Goal: Task Accomplishment & Management: Use online tool/utility

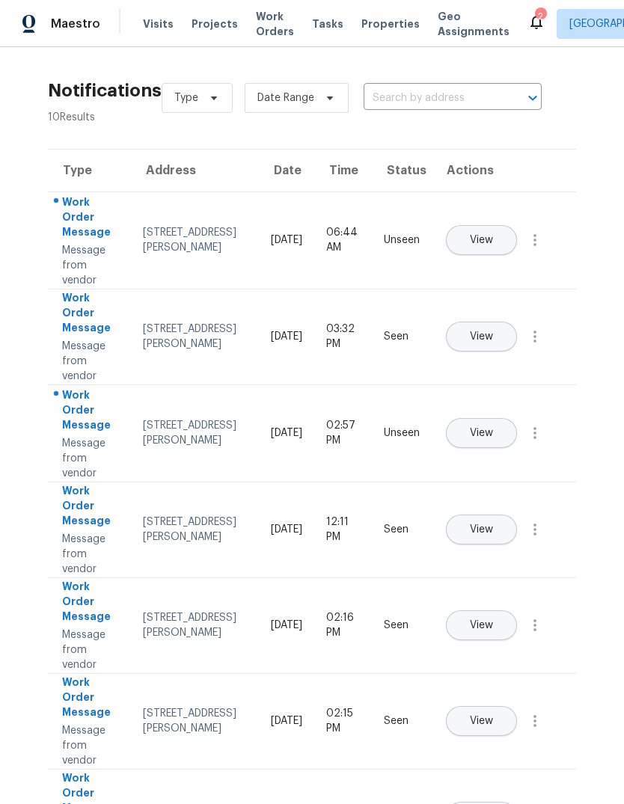
click at [145, 16] on span "Visits" at bounding box center [158, 23] width 31 height 15
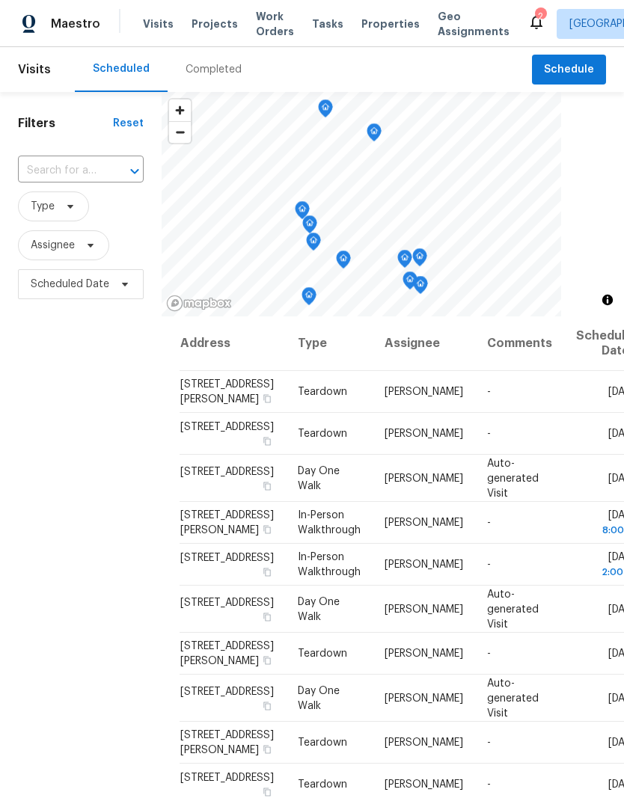
click at [383, 13] on div "Visits Projects Work Orders Tasks Properties Geo Assignments" at bounding box center [335, 24] width 384 height 30
click at [370, 25] on span "Properties" at bounding box center [390, 23] width 58 height 15
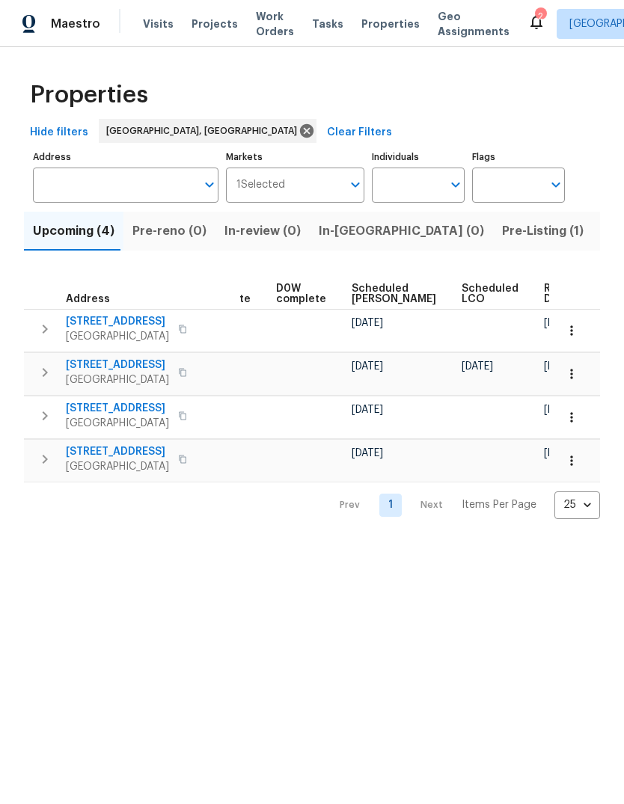
scroll to position [0, 376]
click at [572, 331] on icon "button" at bounding box center [571, 330] width 15 height 15
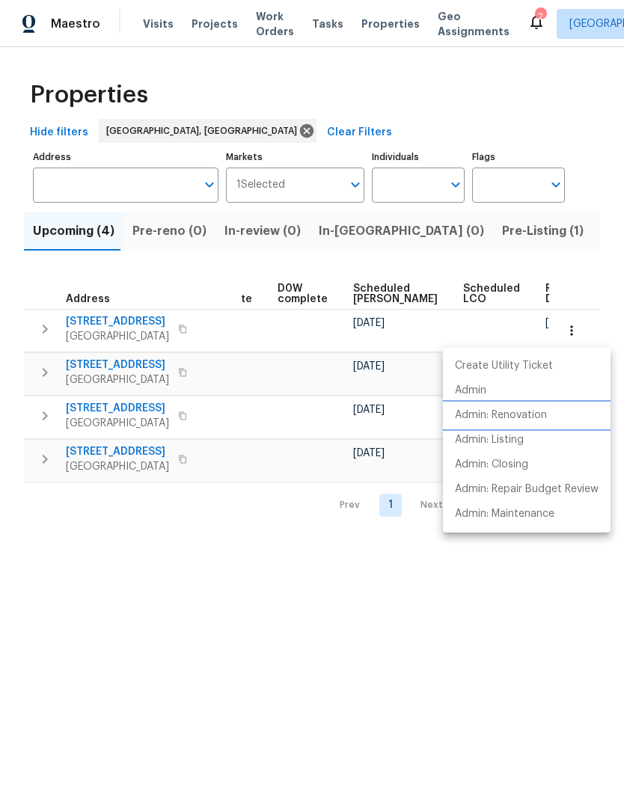
click at [513, 414] on p "Admin: Renovation" at bounding box center [501, 416] width 92 height 16
click at [389, 647] on div at bounding box center [312, 402] width 624 height 804
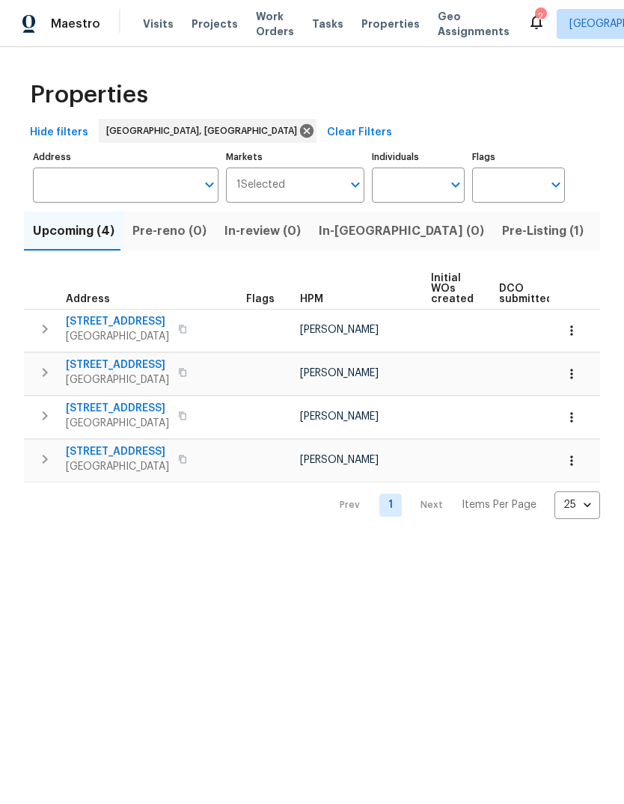
scroll to position [0, 0]
click at [502, 230] on span "Pre-Listing (1)" at bounding box center [543, 231] width 82 height 21
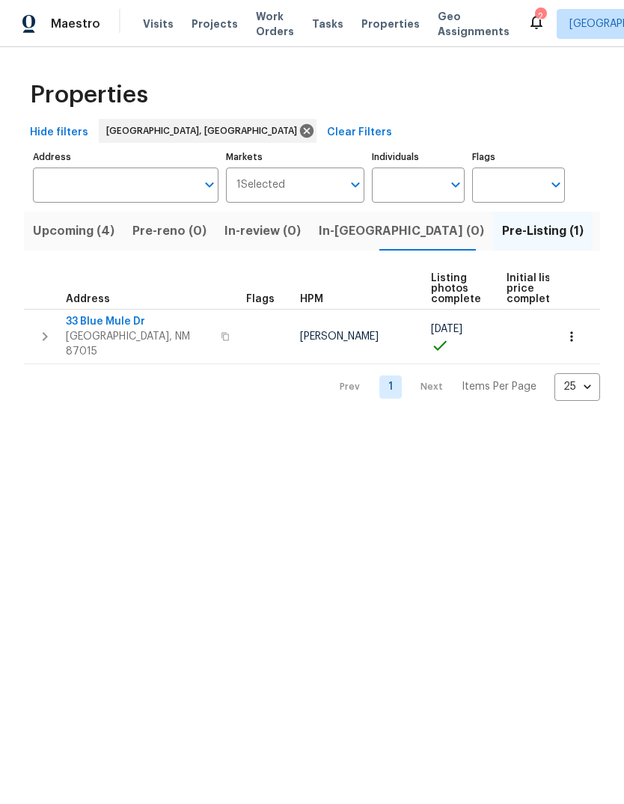
click at [601, 227] on span "Listed (30)" at bounding box center [633, 231] width 65 height 21
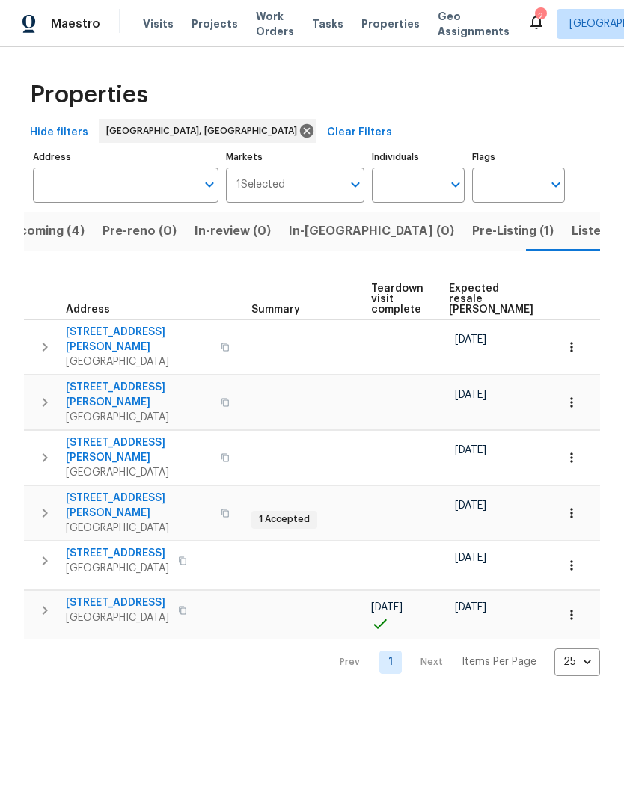
scroll to position [0, 252]
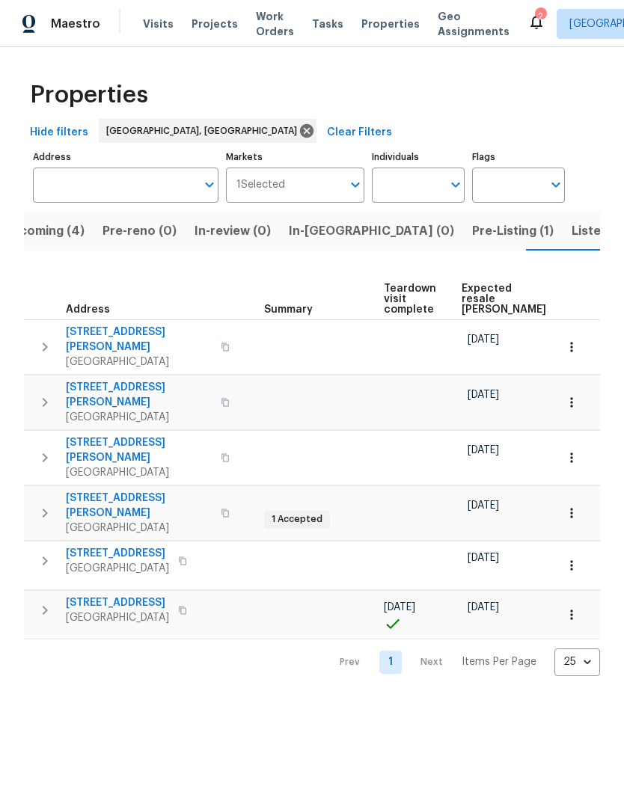
click at [295, 513] on span "1 Accepted" at bounding box center [296, 519] width 63 height 13
click at [290, 513] on span "1 Accepted" at bounding box center [296, 519] width 63 height 13
click at [571, 227] on span "Listed (30)" at bounding box center [603, 231] width 65 height 21
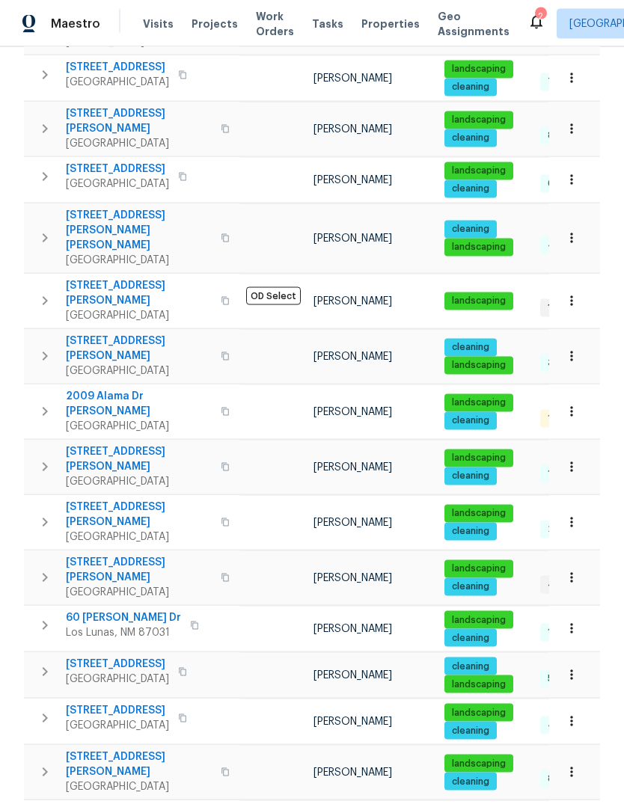
scroll to position [56, 0]
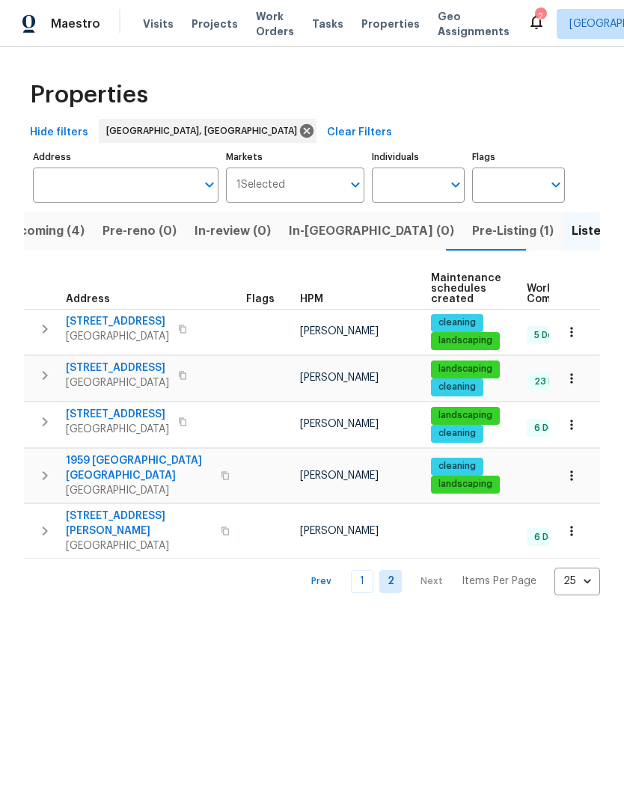
click at [38, 374] on icon "button" at bounding box center [45, 375] width 18 height 18
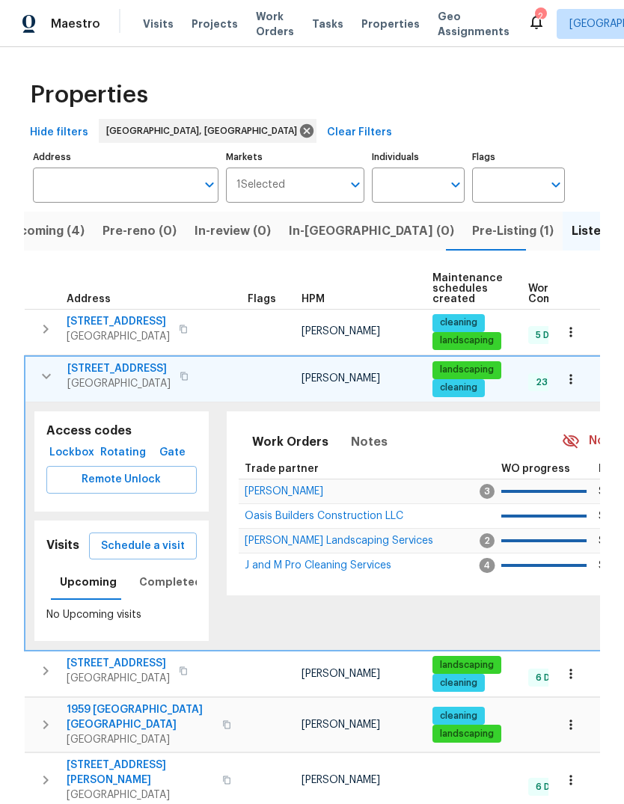
click at [149, 538] on span "Schedule a visit" at bounding box center [143, 546] width 84 height 19
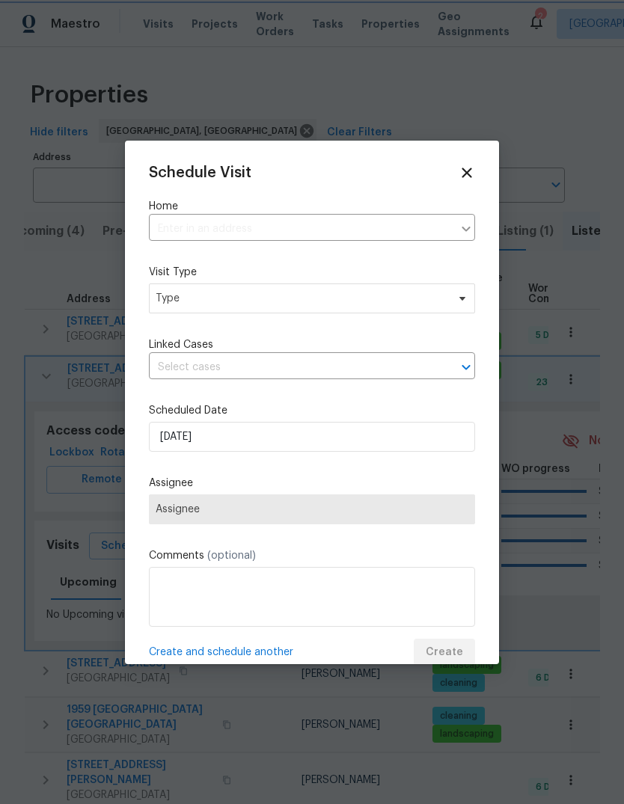
type input "[STREET_ADDRESS]"
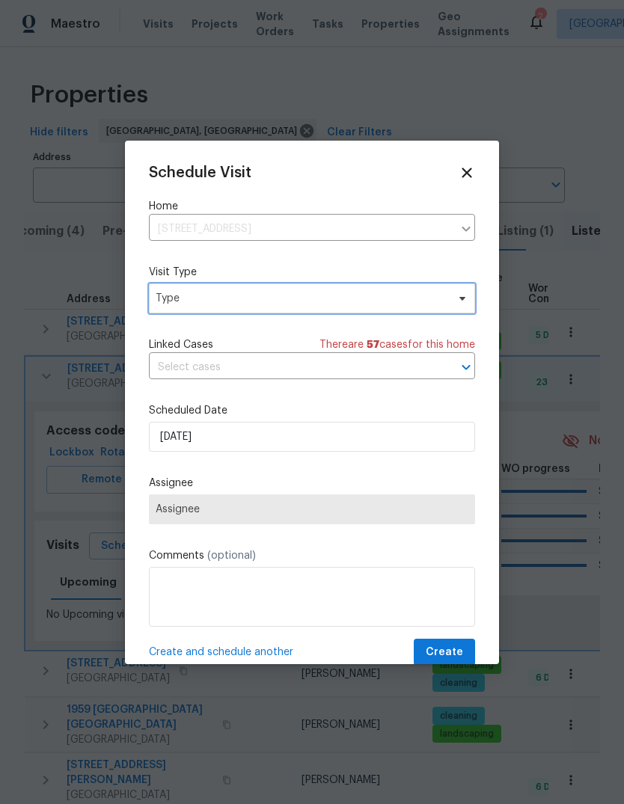
click at [165, 304] on span "Type" at bounding box center [301, 298] width 291 height 15
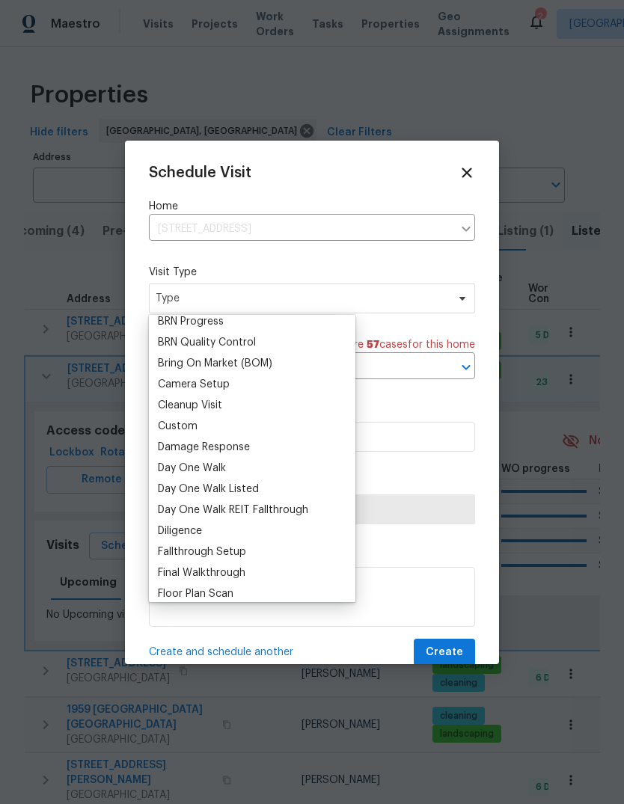
scroll to position [132, 0]
click at [176, 426] on div "Custom" at bounding box center [178, 426] width 40 height 15
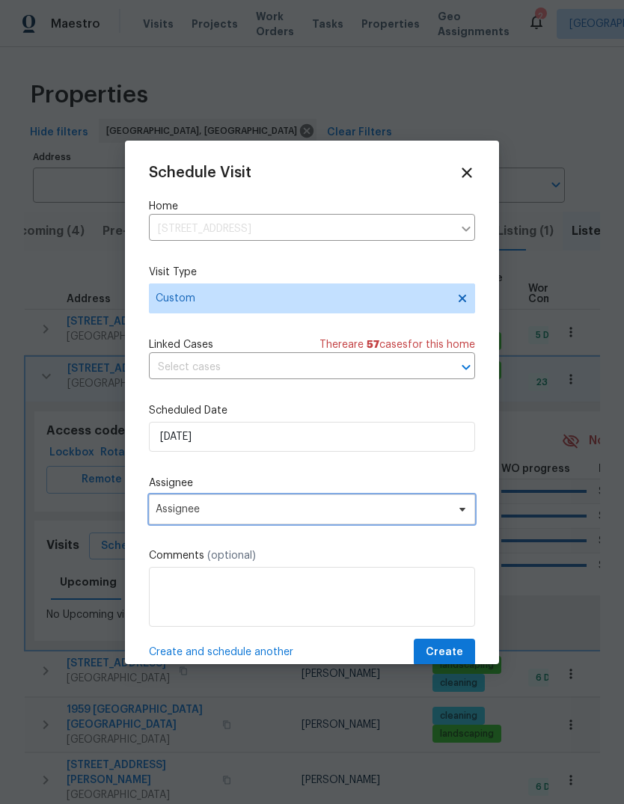
click at [206, 515] on span "Assignee" at bounding box center [302, 509] width 293 height 12
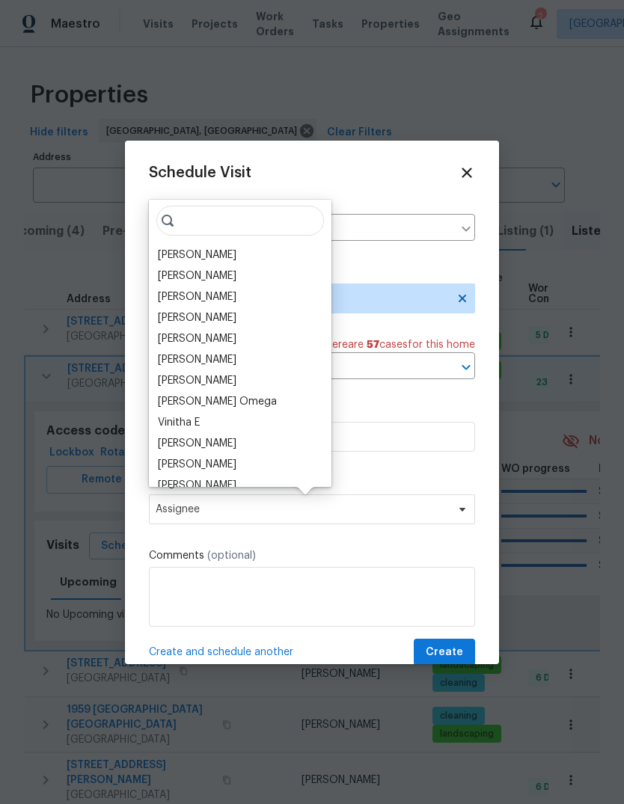
click at [163, 248] on div "[PERSON_NAME]" at bounding box center [197, 255] width 79 height 15
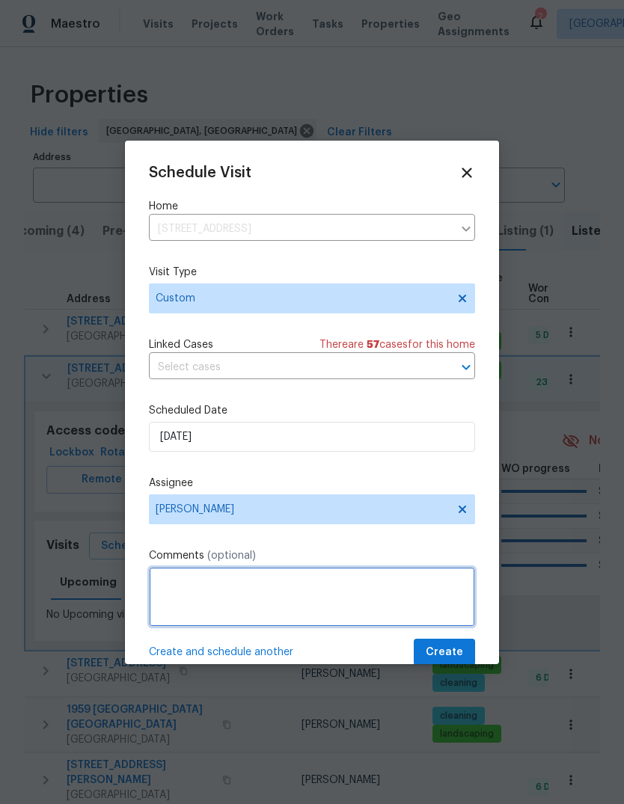
click at [197, 585] on textarea at bounding box center [312, 597] width 326 height 60
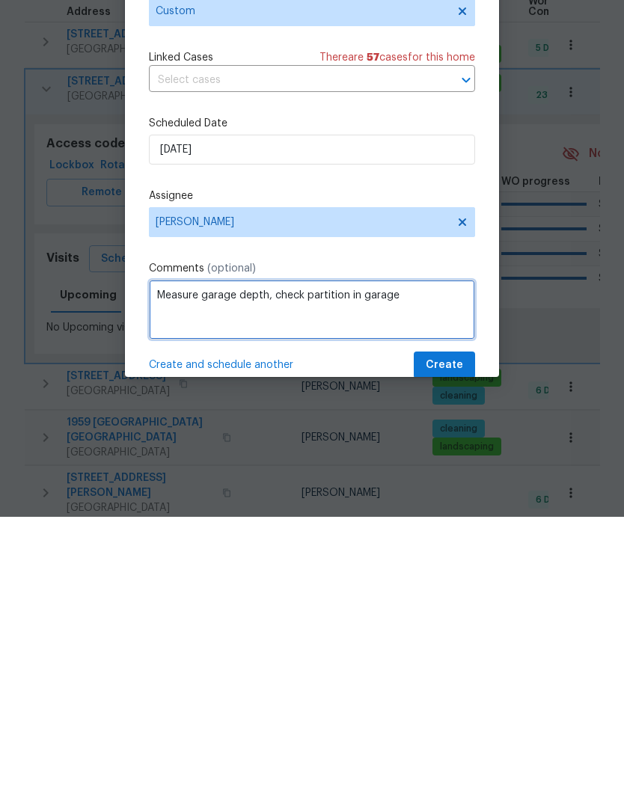
type textarea "Measure garage depth, check partition in garage"
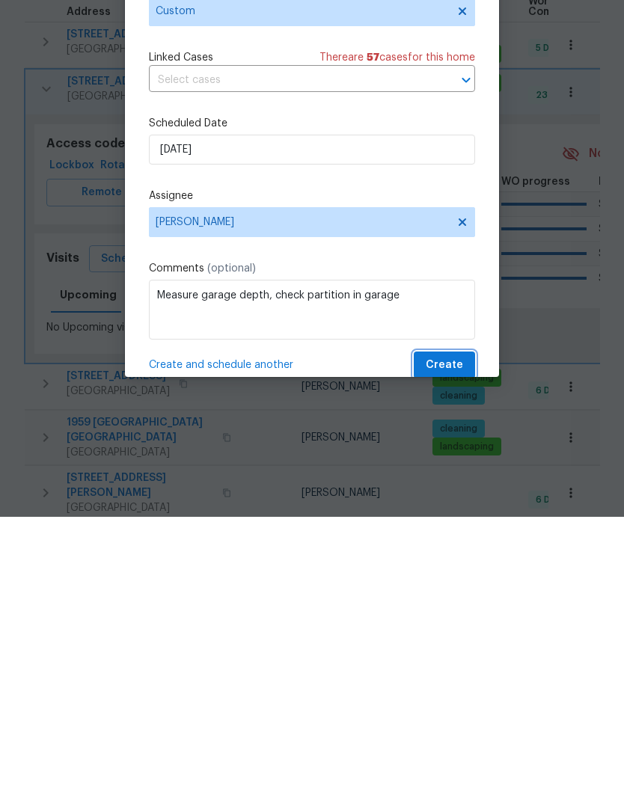
click at [451, 643] on span "Create" at bounding box center [444, 652] width 37 height 19
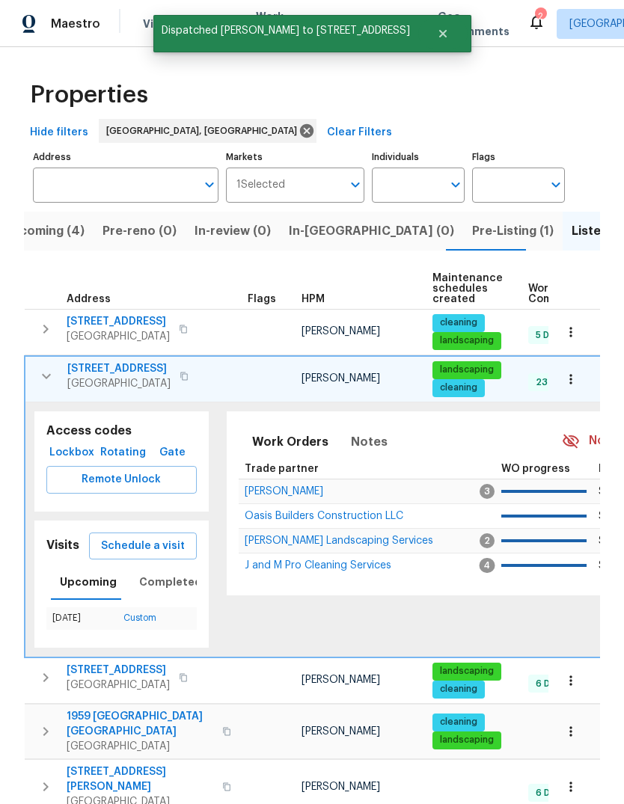
click at [37, 367] on icon "button" at bounding box center [46, 376] width 18 height 18
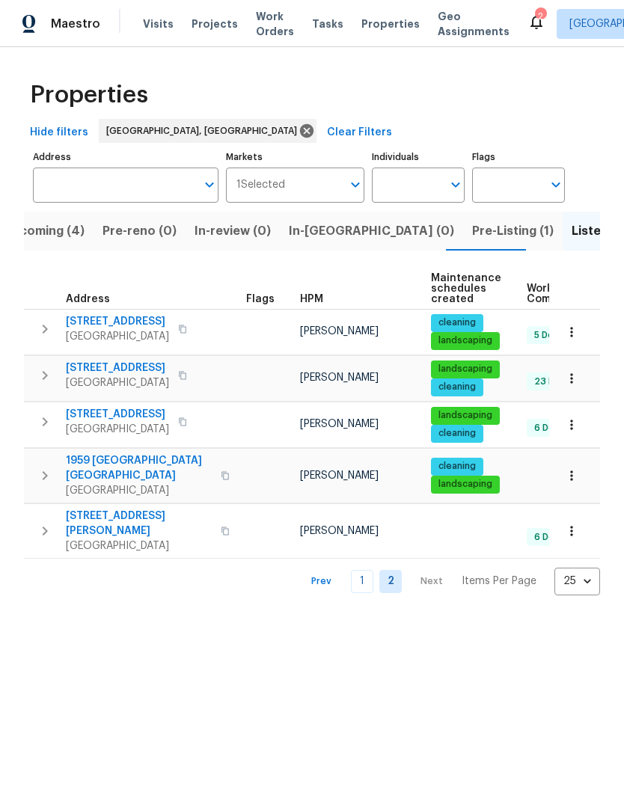
click at [46, 329] on icon "button" at bounding box center [45, 329] width 5 height 9
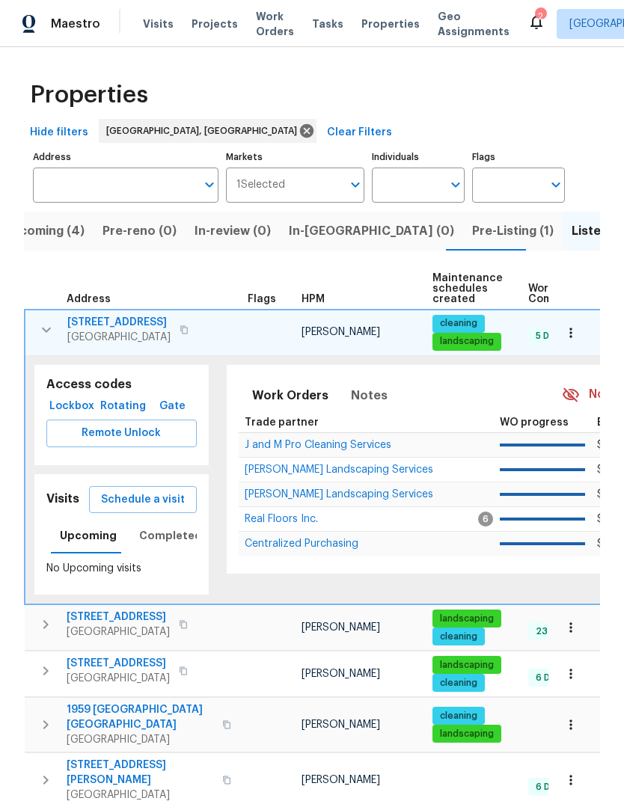
click at [127, 499] on span "Schedule a visit" at bounding box center [143, 500] width 84 height 19
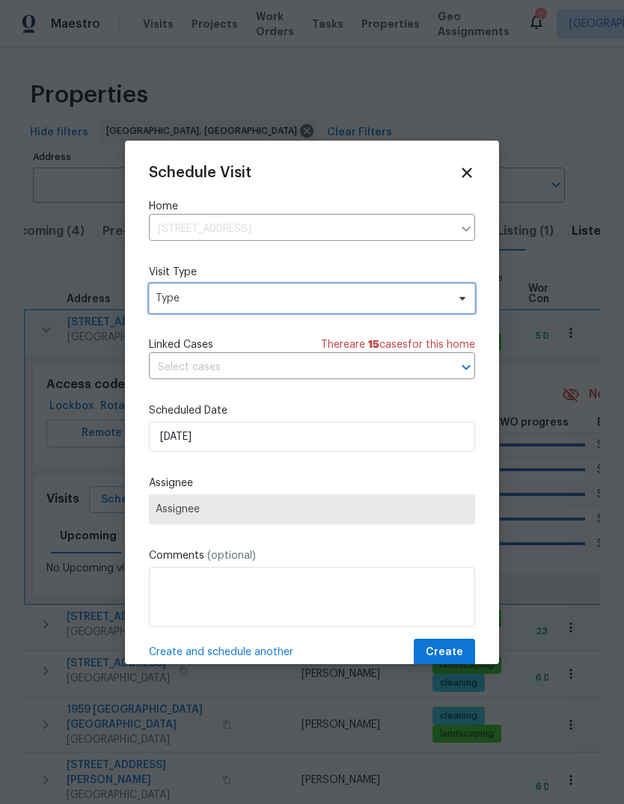
click at [160, 294] on span "Type" at bounding box center [301, 298] width 291 height 15
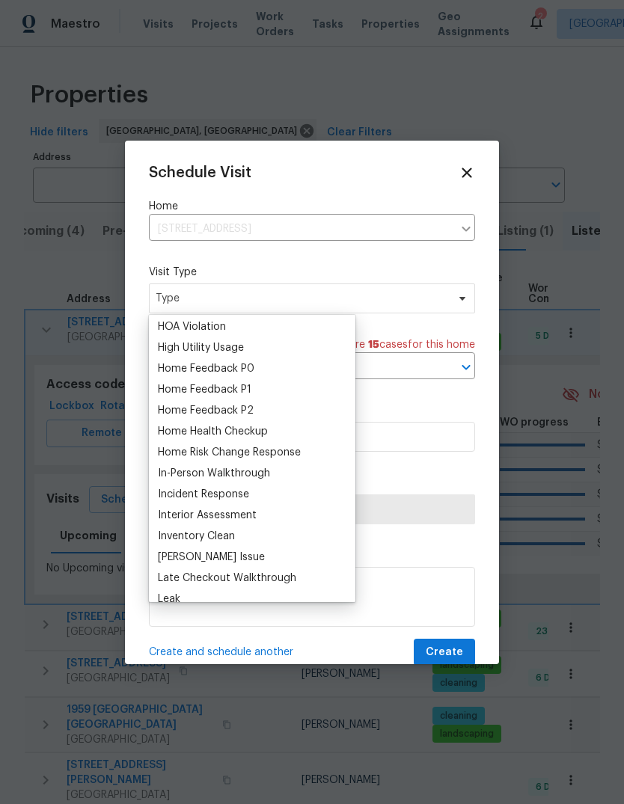
scroll to position [419, 0]
click at [242, 437] on div "Home Health Checkup" at bounding box center [213, 433] width 110 height 15
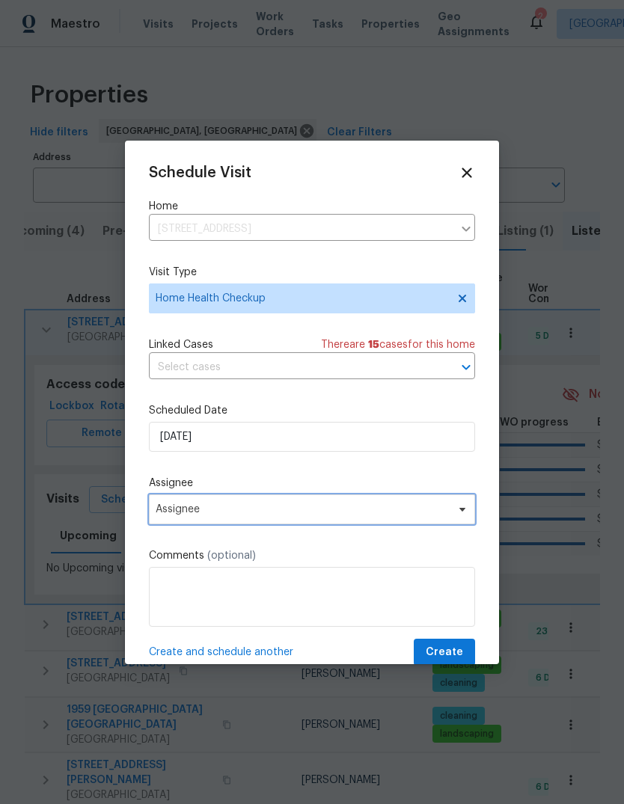
click at [248, 504] on span "Assignee" at bounding box center [312, 509] width 326 height 30
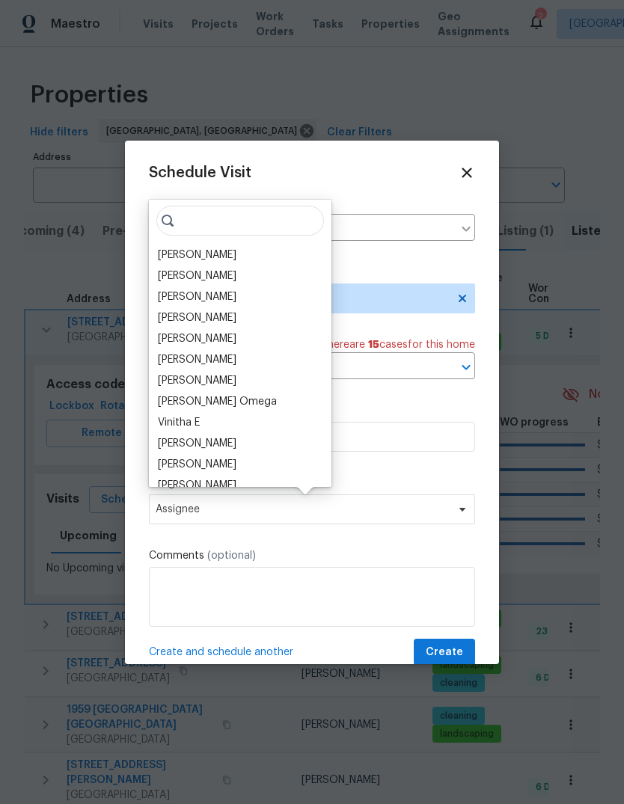
click at [159, 255] on div "[PERSON_NAME]" at bounding box center [197, 255] width 79 height 15
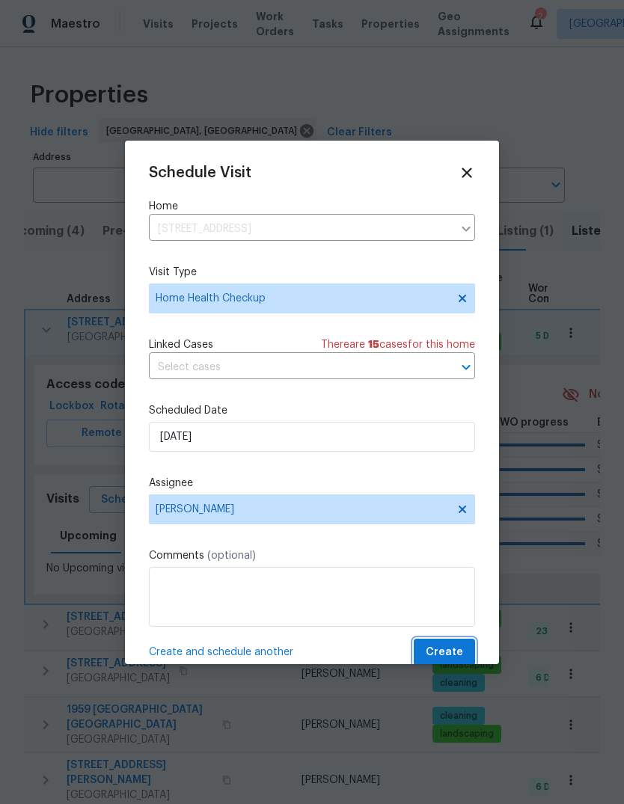
click at [439, 651] on span "Create" at bounding box center [444, 652] width 37 height 19
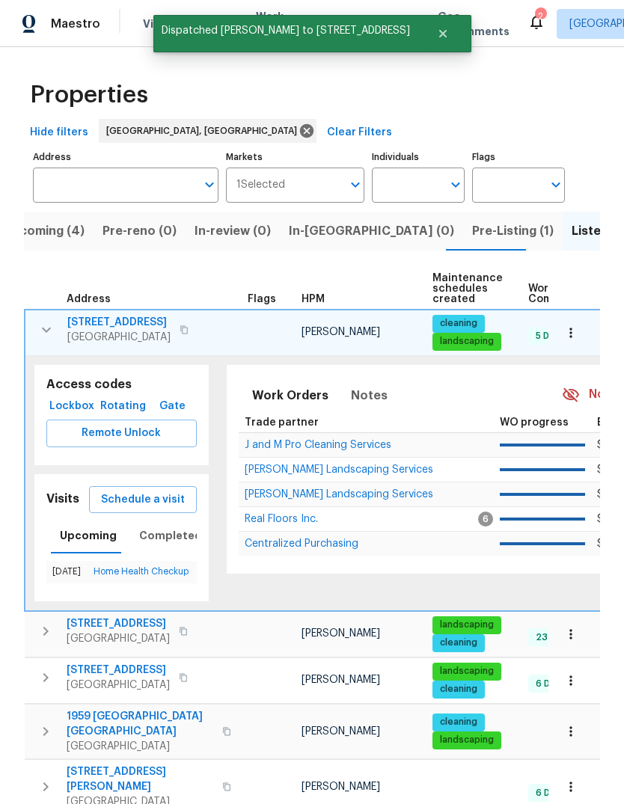
click at [42, 325] on icon "button" at bounding box center [46, 330] width 18 height 18
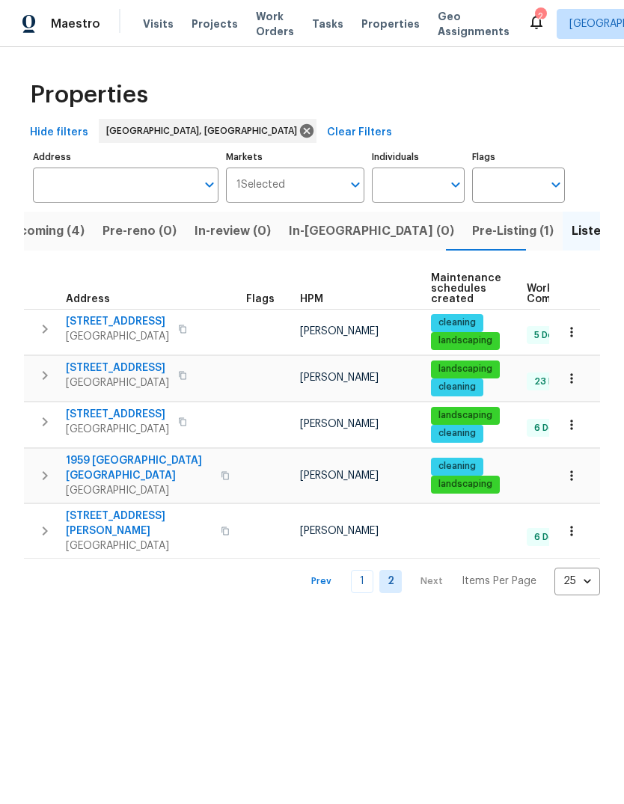
scroll to position [0, 0]
click at [35, 484] on td "1959 [GEOGRAPHIC_DATA]" at bounding box center [132, 476] width 216 height 54
click at [39, 475] on icon "button" at bounding box center [45, 476] width 18 height 18
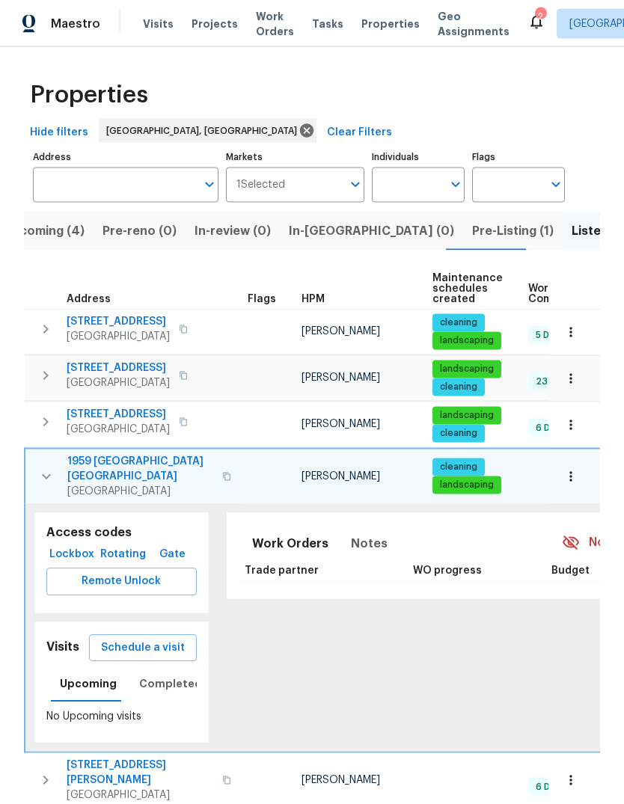
scroll to position [43, 0]
click at [117, 639] on span "Schedule a visit" at bounding box center [143, 648] width 84 height 19
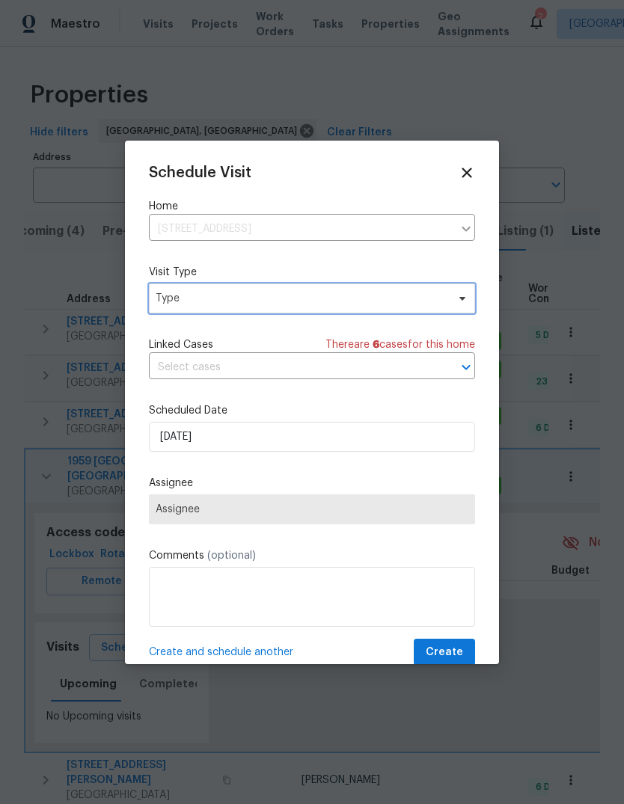
click at [159, 303] on span "Type" at bounding box center [301, 298] width 291 height 15
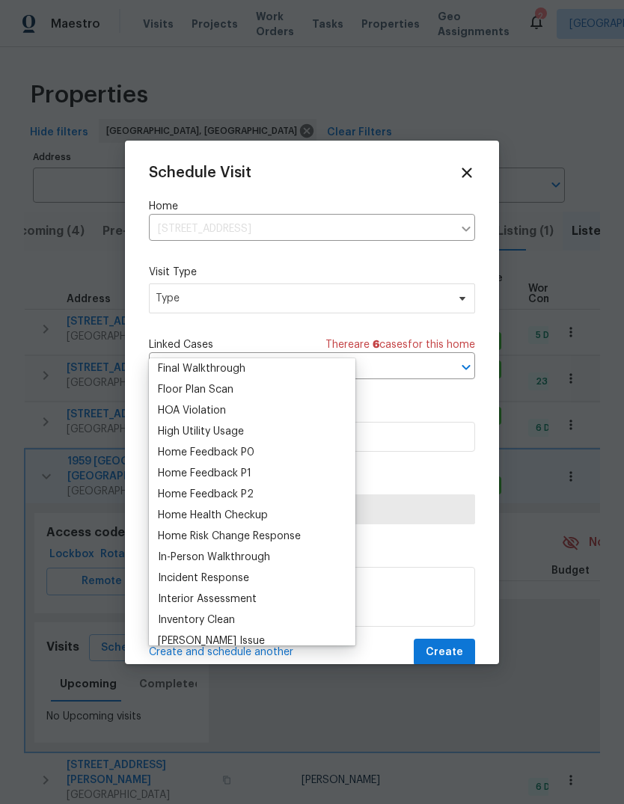
scroll to position [381, 0]
click at [189, 506] on div "Home Health Checkup" at bounding box center [213, 513] width 110 height 15
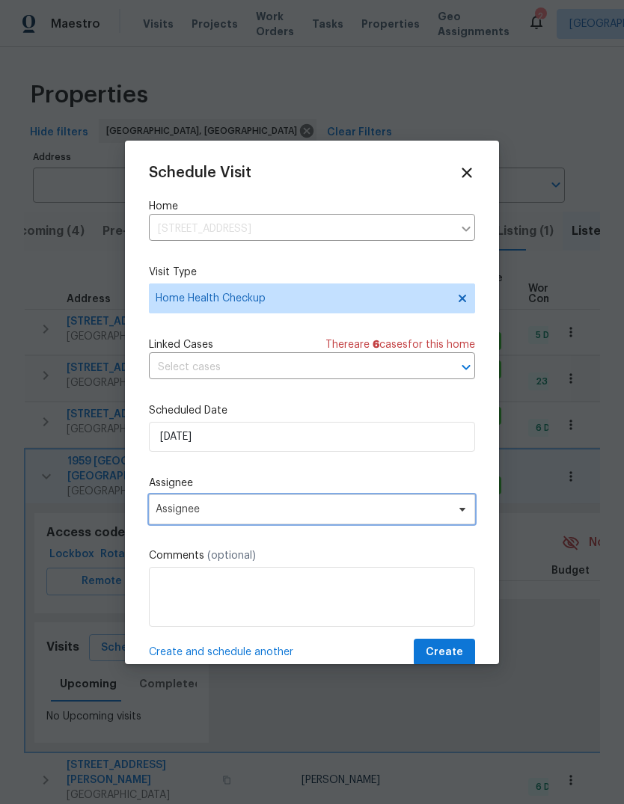
click at [173, 510] on span "Assignee" at bounding box center [302, 509] width 293 height 12
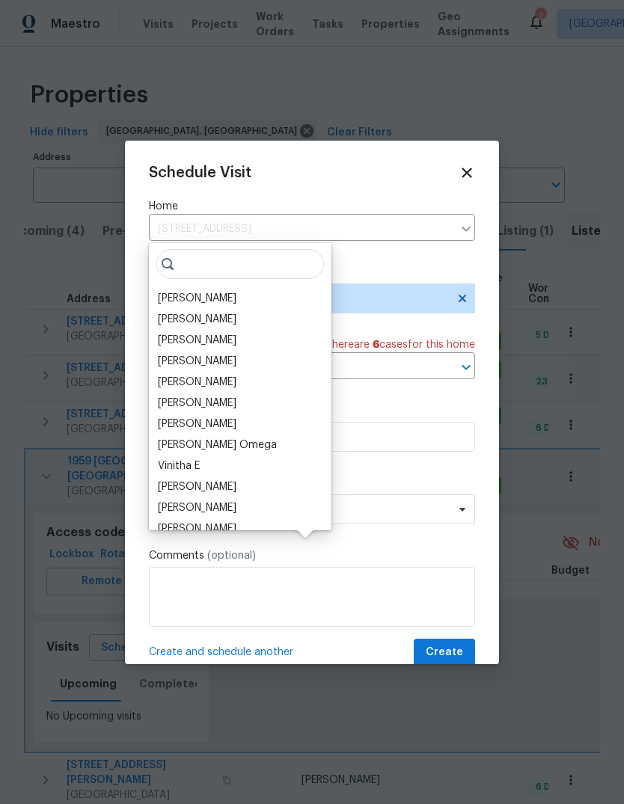
click at [181, 291] on div "[PERSON_NAME]" at bounding box center [197, 298] width 79 height 15
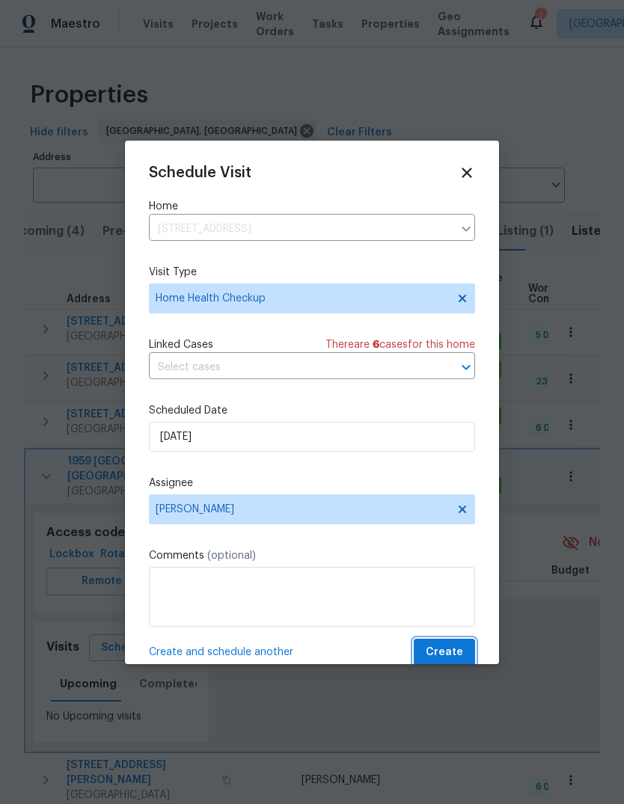
click at [452, 651] on span "Create" at bounding box center [444, 652] width 37 height 19
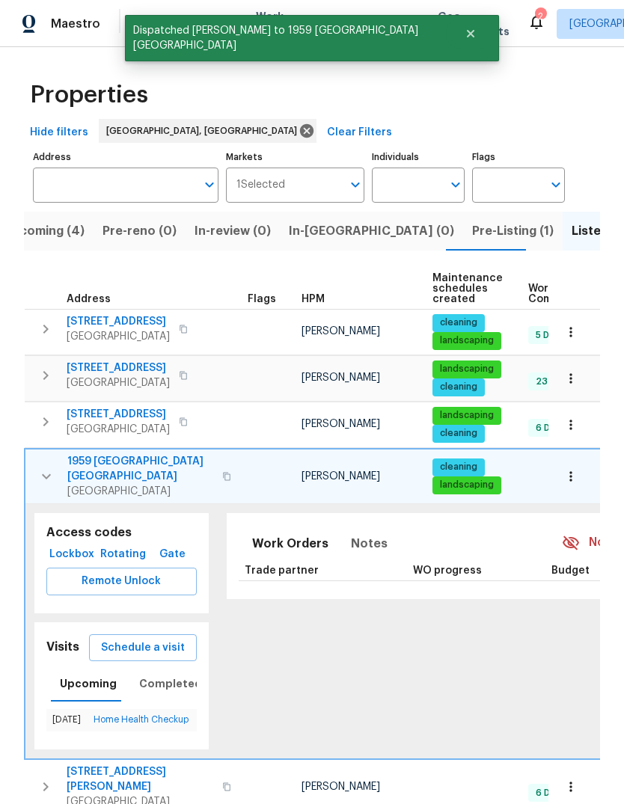
click at [47, 467] on icon "button" at bounding box center [46, 476] width 18 height 18
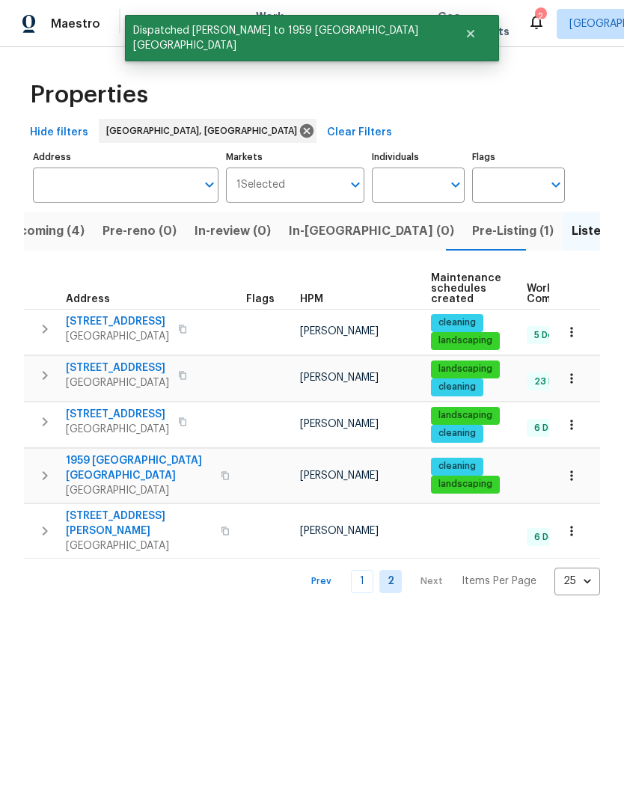
scroll to position [0, 0]
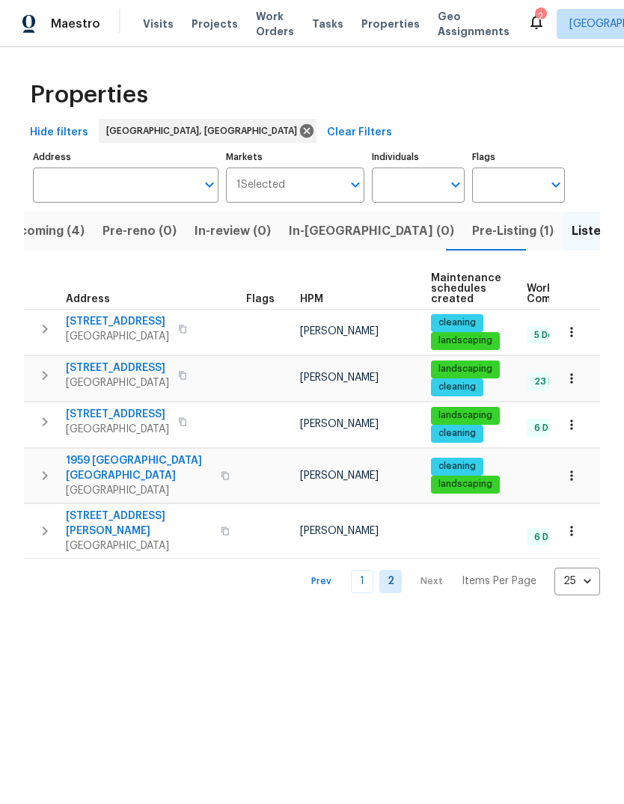
click at [365, 570] on link "1" at bounding box center [362, 581] width 22 height 23
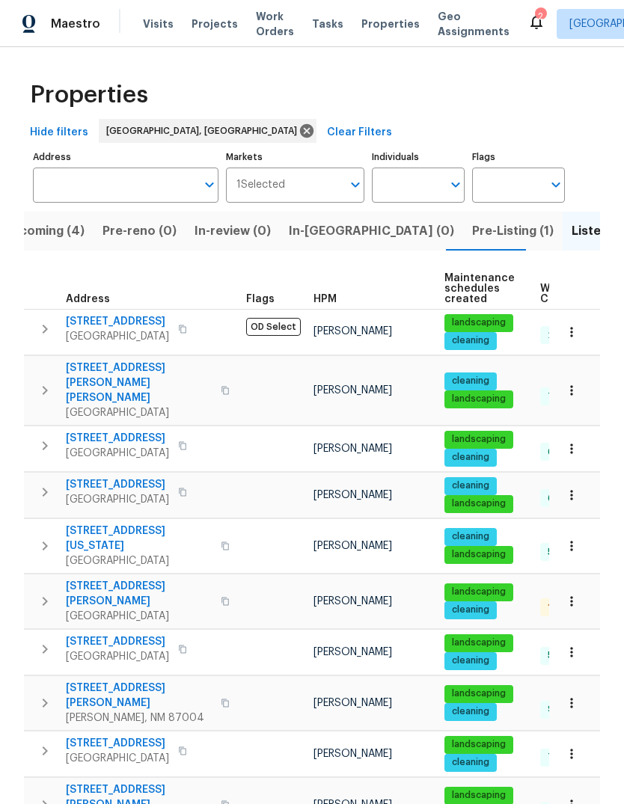
click at [45, 384] on icon "button" at bounding box center [45, 390] width 18 height 18
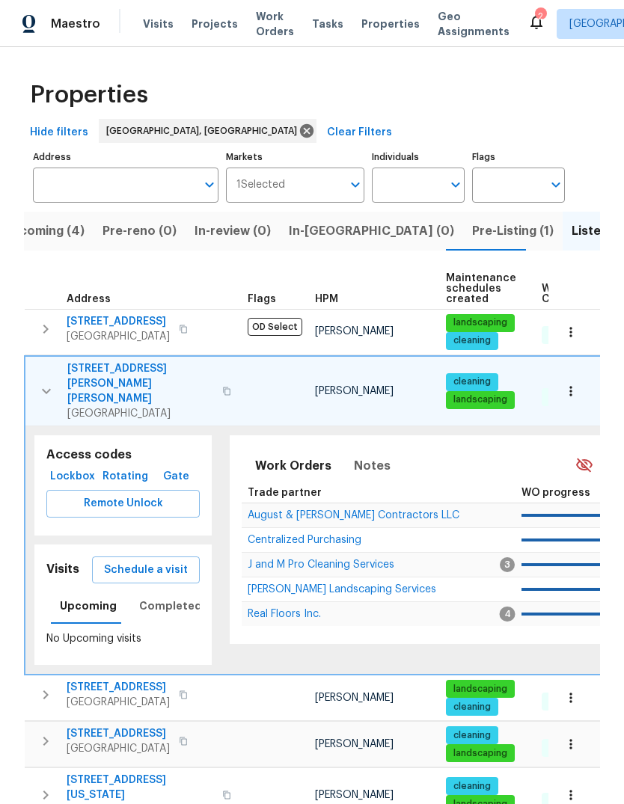
click at [142, 561] on span "Schedule a visit" at bounding box center [146, 570] width 84 height 19
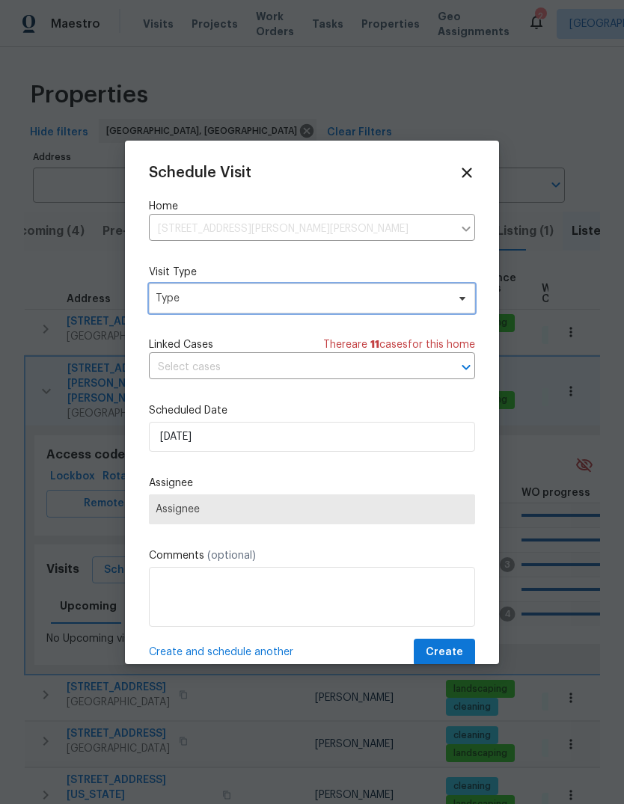
click at [185, 304] on span "Type" at bounding box center [301, 298] width 291 height 15
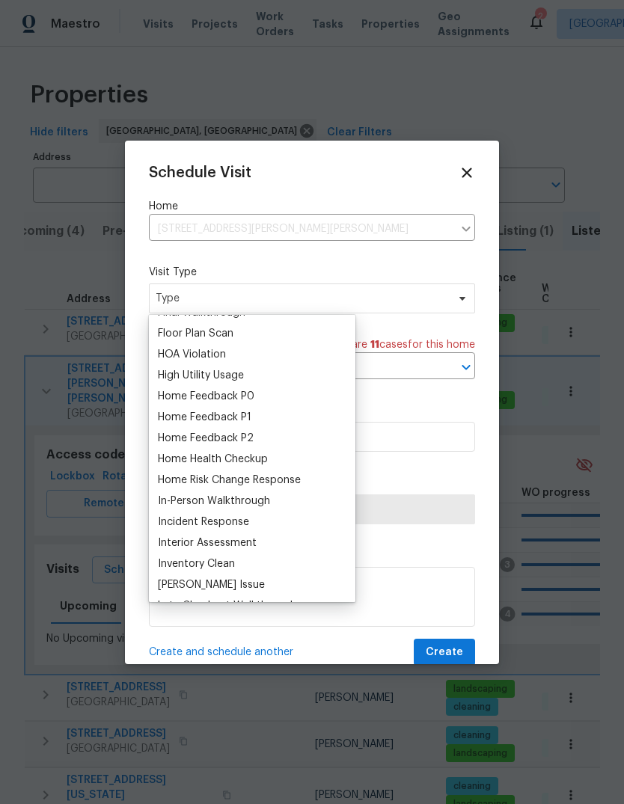
scroll to position [393, 0]
click at [203, 457] on div "Home Health Checkup" at bounding box center [213, 458] width 110 height 15
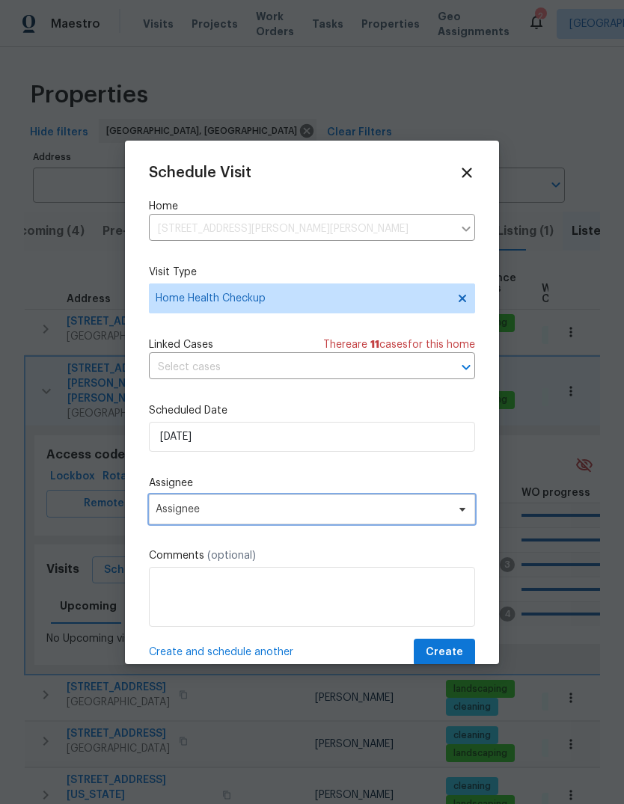
click at [191, 511] on span "Assignee" at bounding box center [302, 509] width 293 height 12
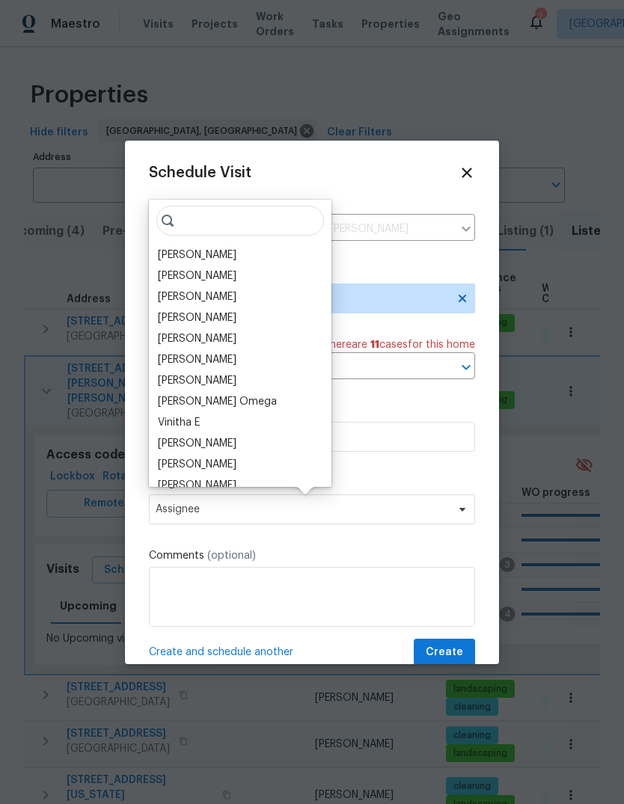
click at [183, 255] on div "[PERSON_NAME]" at bounding box center [197, 255] width 79 height 15
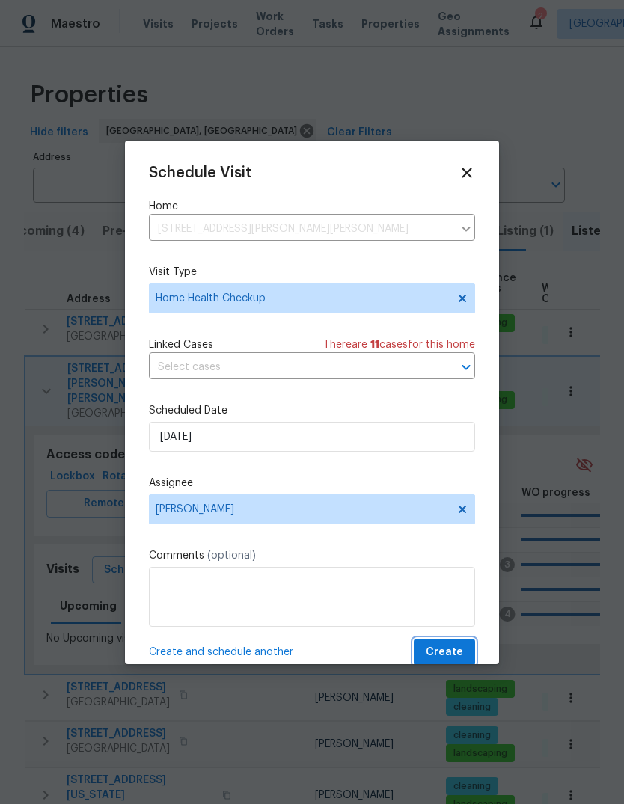
click at [457, 651] on span "Create" at bounding box center [444, 652] width 37 height 19
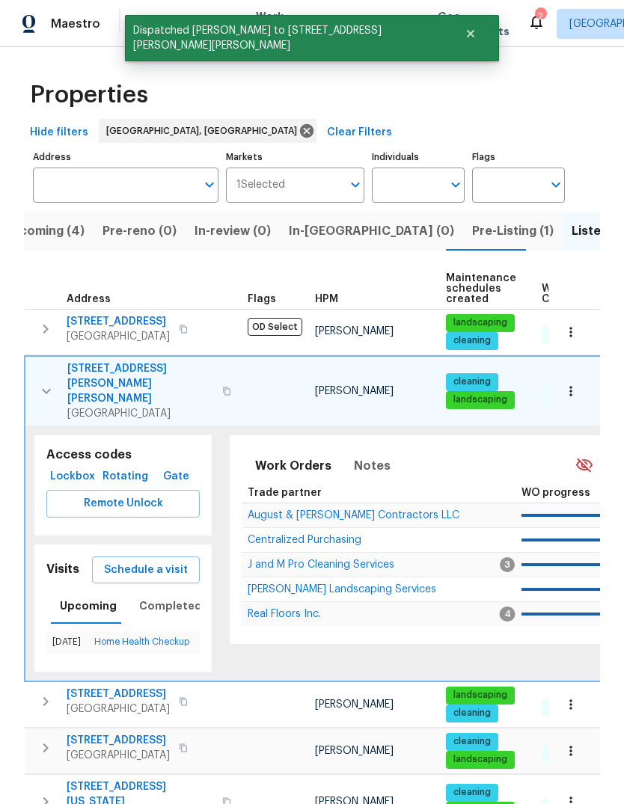
click at [42, 382] on icon "button" at bounding box center [46, 391] width 18 height 18
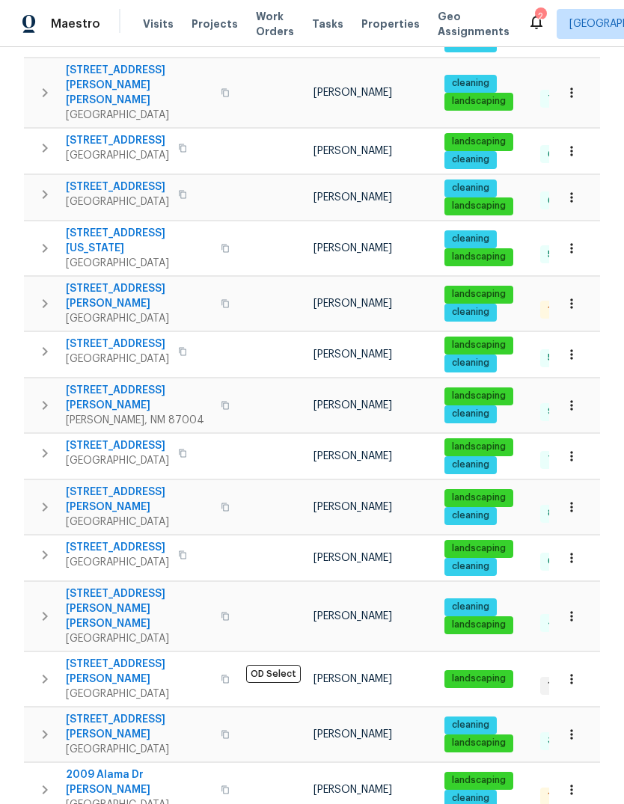
scroll to position [298, 0]
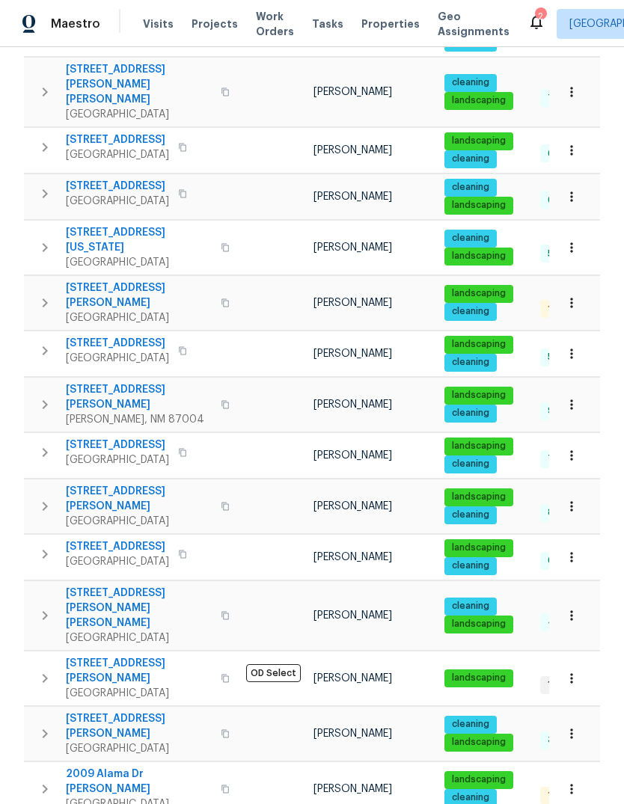
click at [43, 606] on icon "button" at bounding box center [45, 615] width 18 height 18
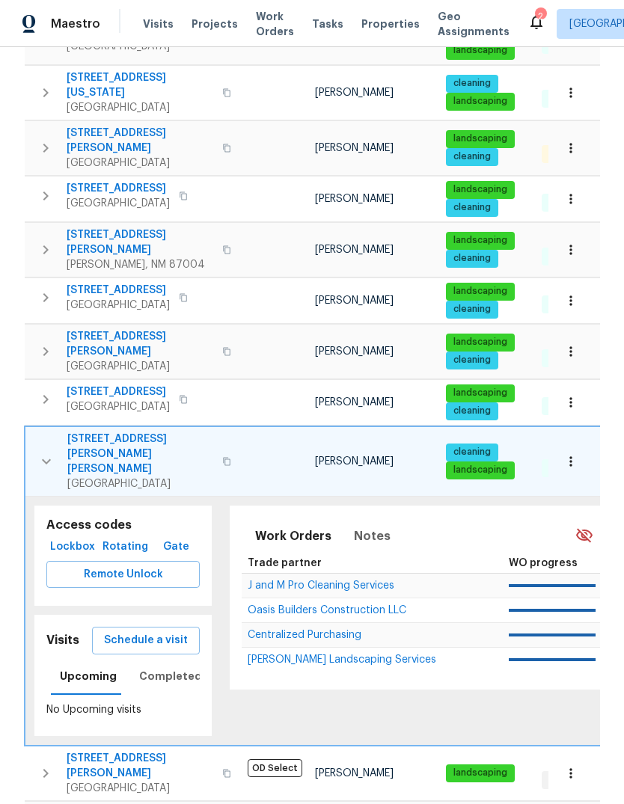
scroll to position [455, 0]
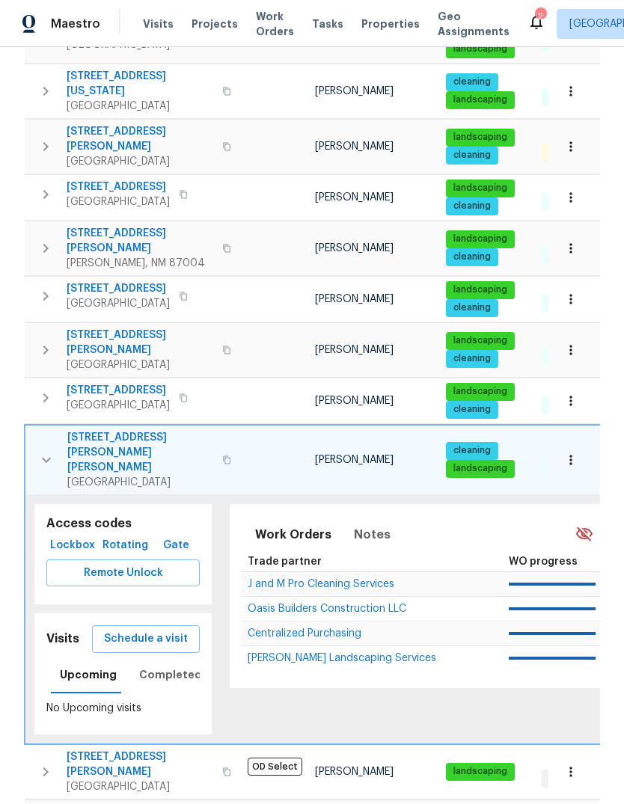
click at [126, 630] on span "Schedule a visit" at bounding box center [146, 639] width 84 height 19
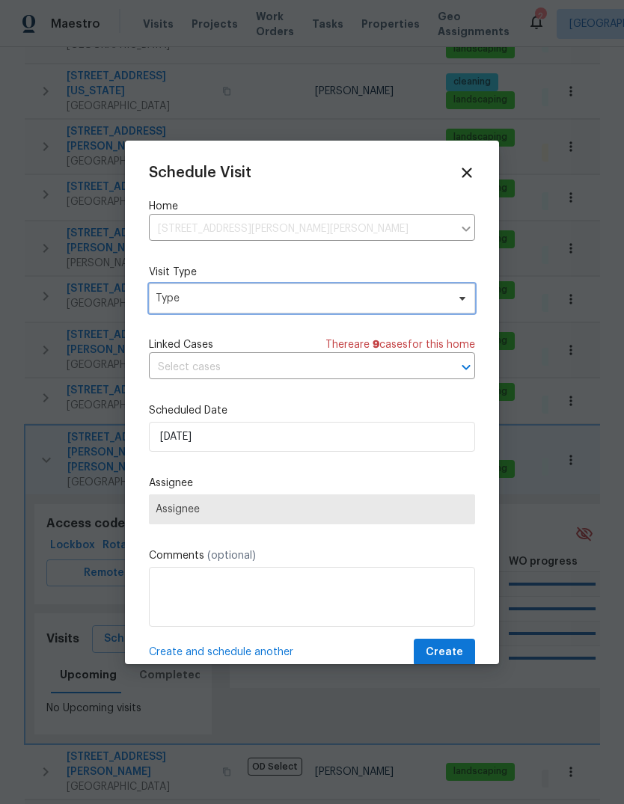
click at [180, 294] on span "Type" at bounding box center [301, 298] width 291 height 15
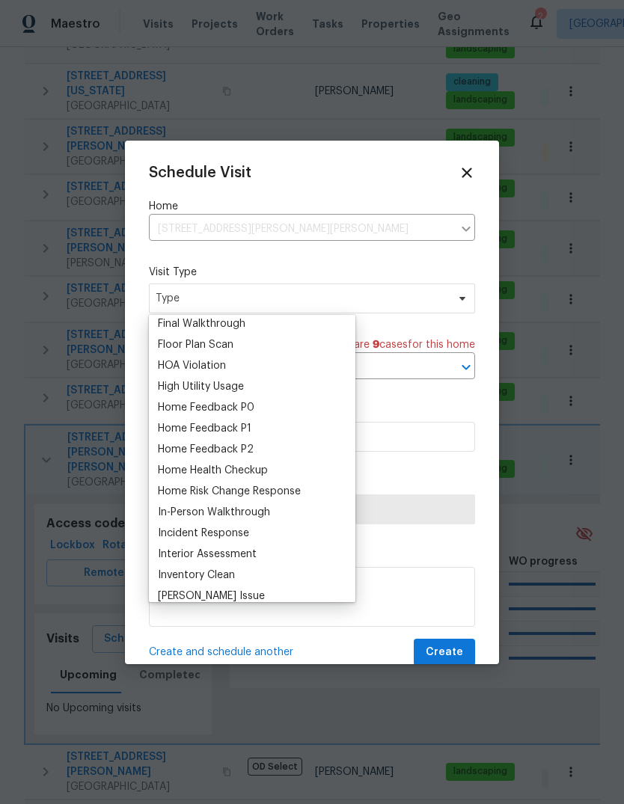
scroll to position [384, 0]
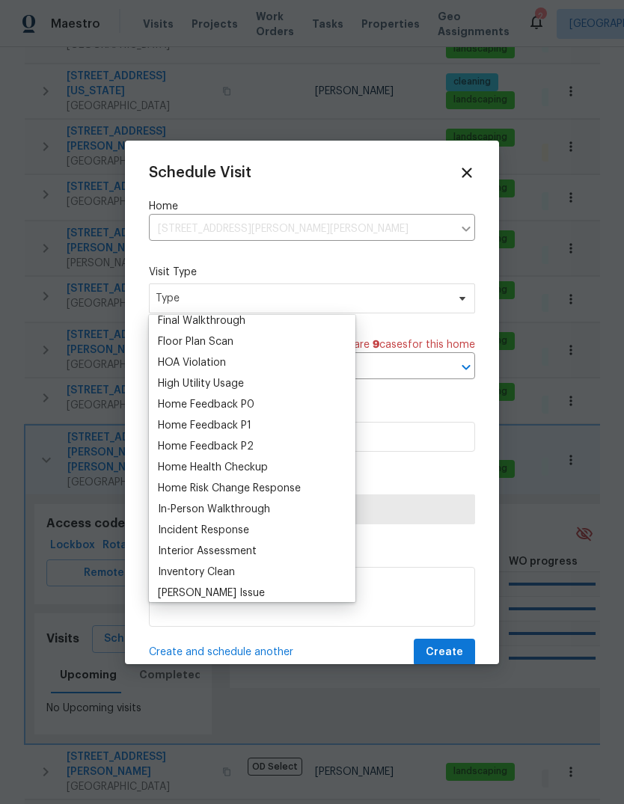
click at [198, 462] on div "Home Health Checkup" at bounding box center [213, 467] width 110 height 15
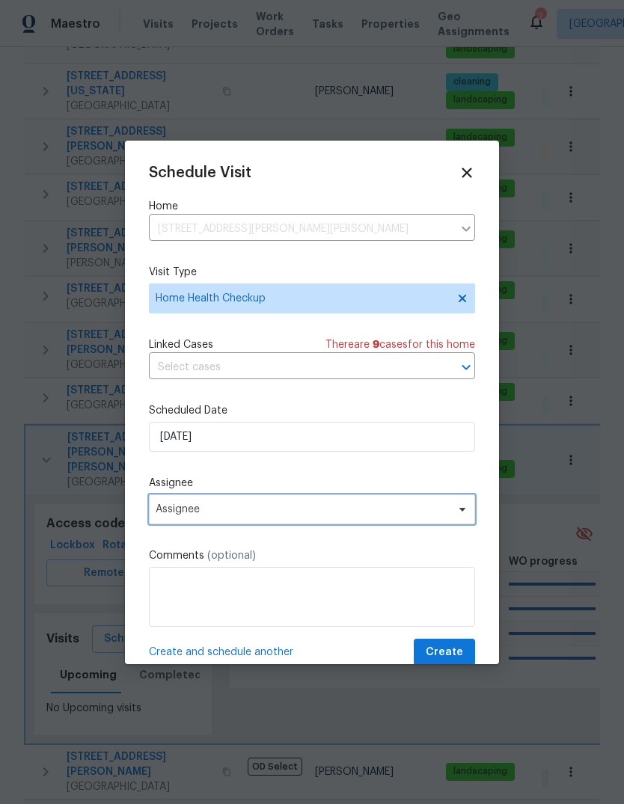
click at [196, 519] on span "Assignee" at bounding box center [312, 509] width 326 height 30
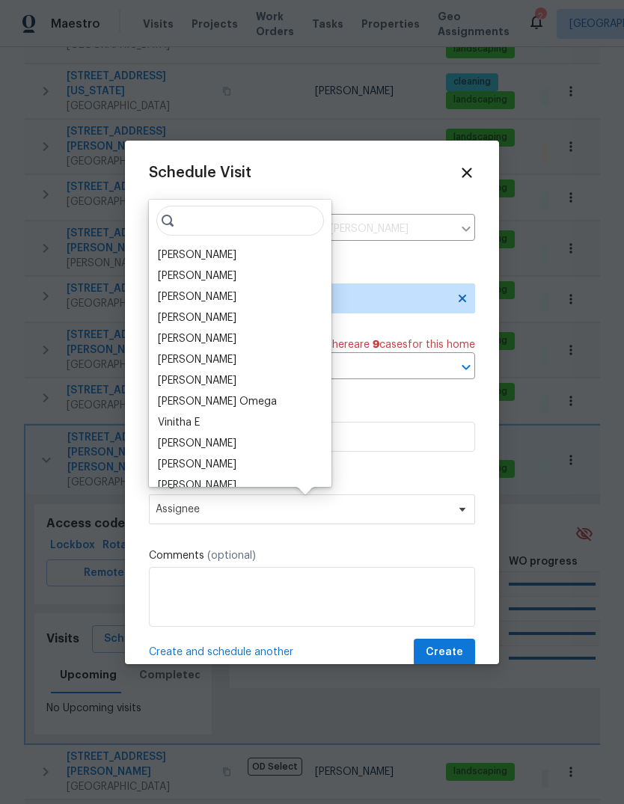
click at [163, 257] on div "[PERSON_NAME]" at bounding box center [197, 255] width 79 height 15
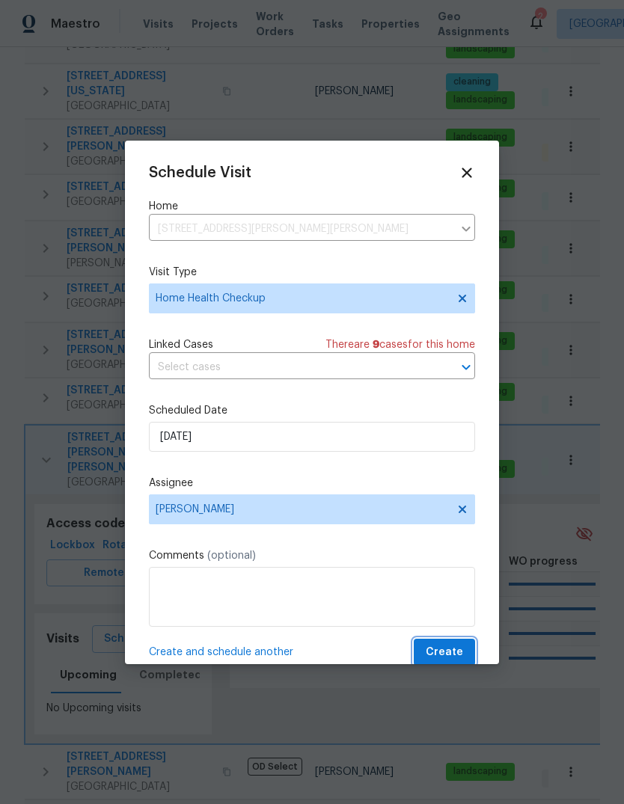
click at [449, 650] on span "Create" at bounding box center [444, 652] width 37 height 19
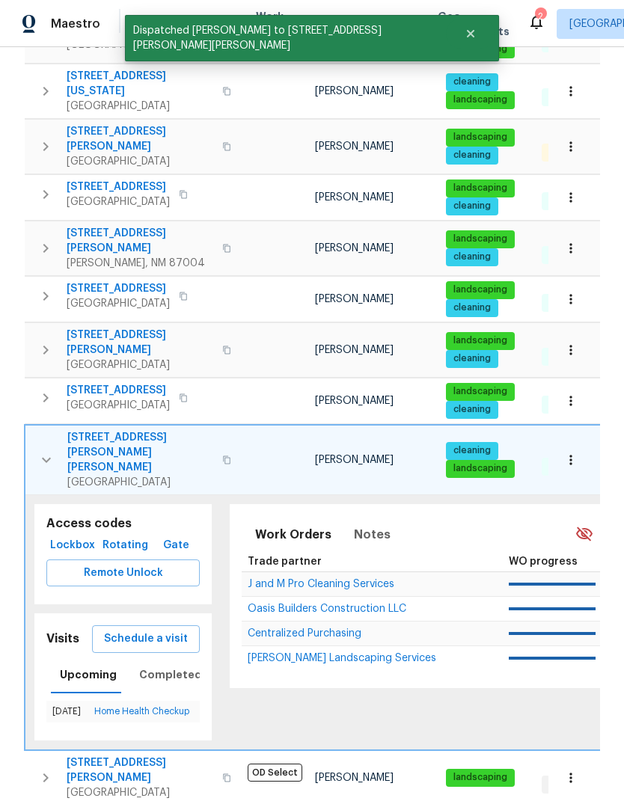
scroll to position [458, 0]
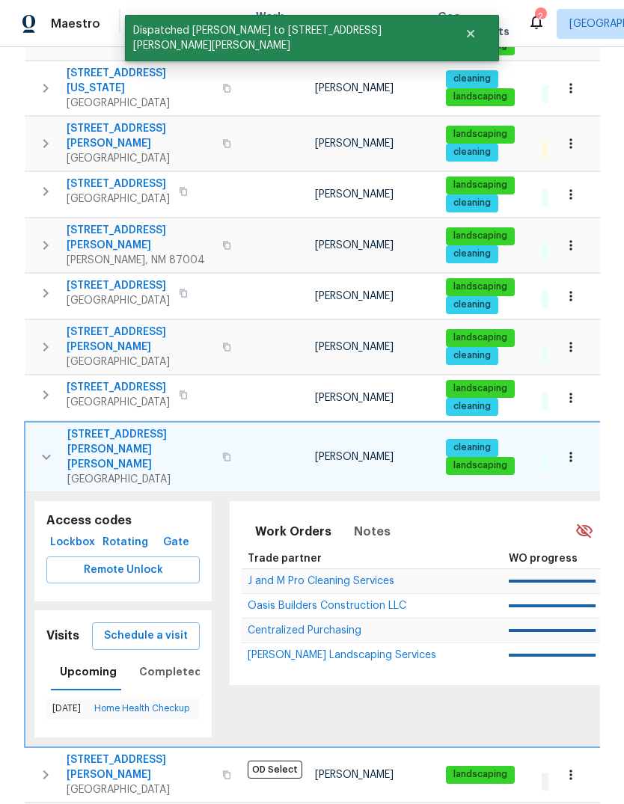
click at [46, 454] on icon "button" at bounding box center [46, 456] width 9 height 5
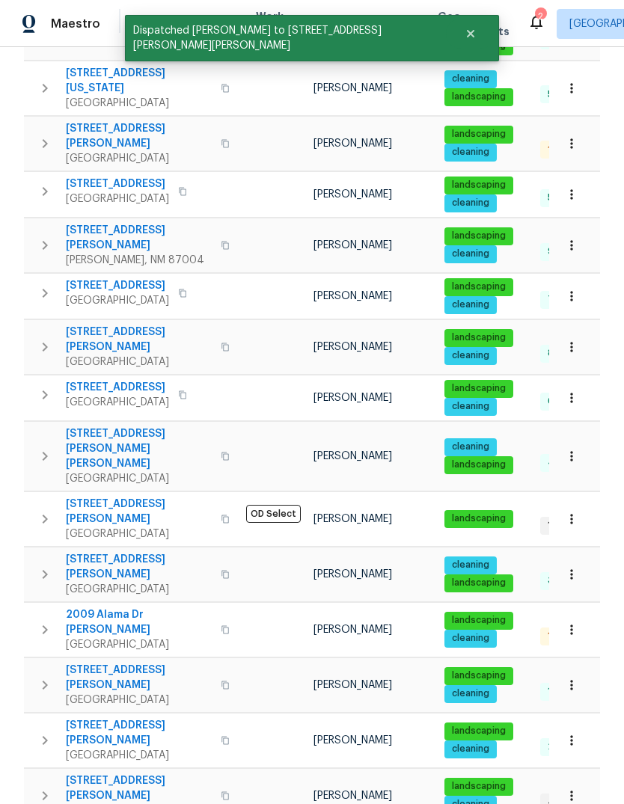
click at [46, 565] on icon "button" at bounding box center [45, 574] width 18 height 18
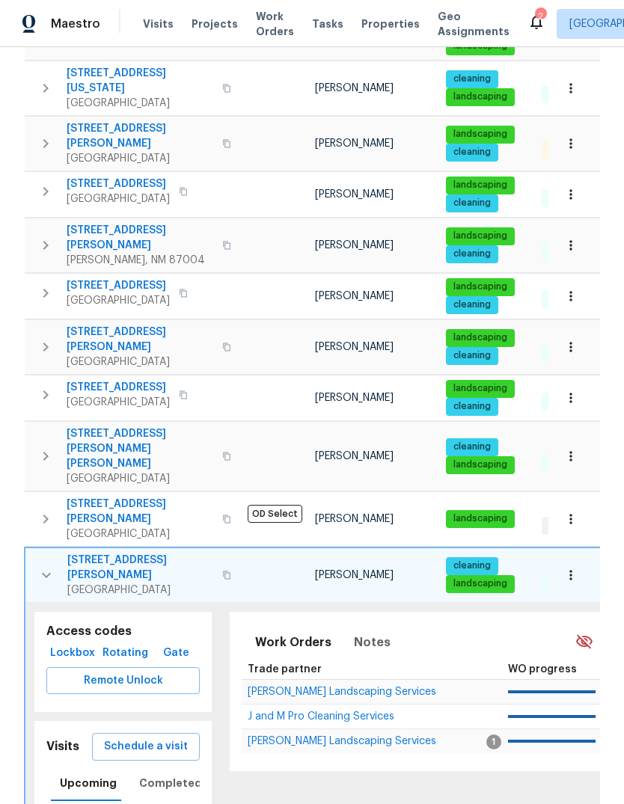
click at [131, 737] on span "Schedule a visit" at bounding box center [146, 746] width 84 height 19
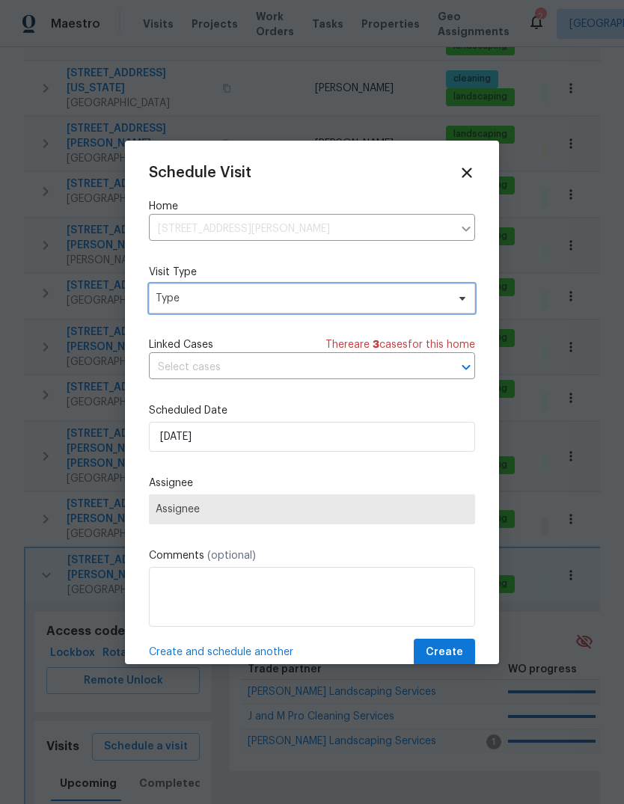
click at [171, 304] on span "Type" at bounding box center [301, 298] width 291 height 15
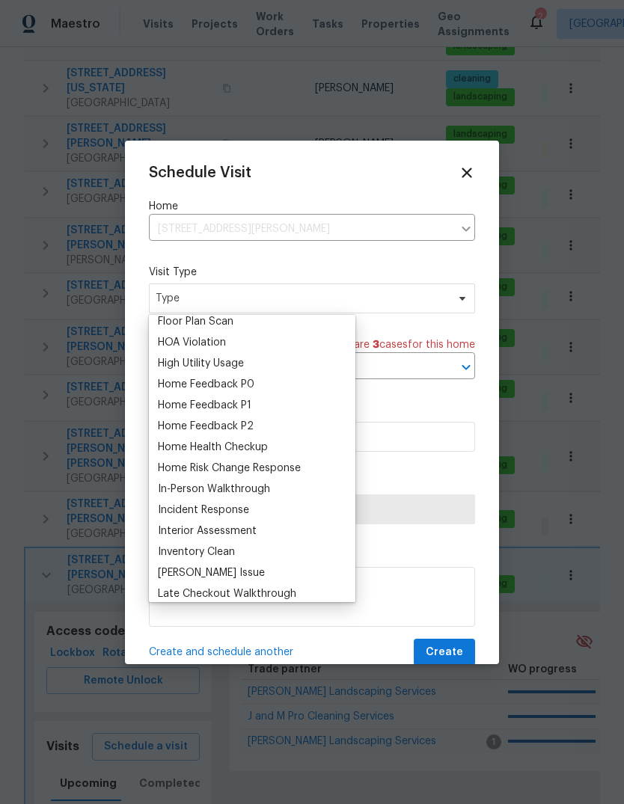
scroll to position [414, 0]
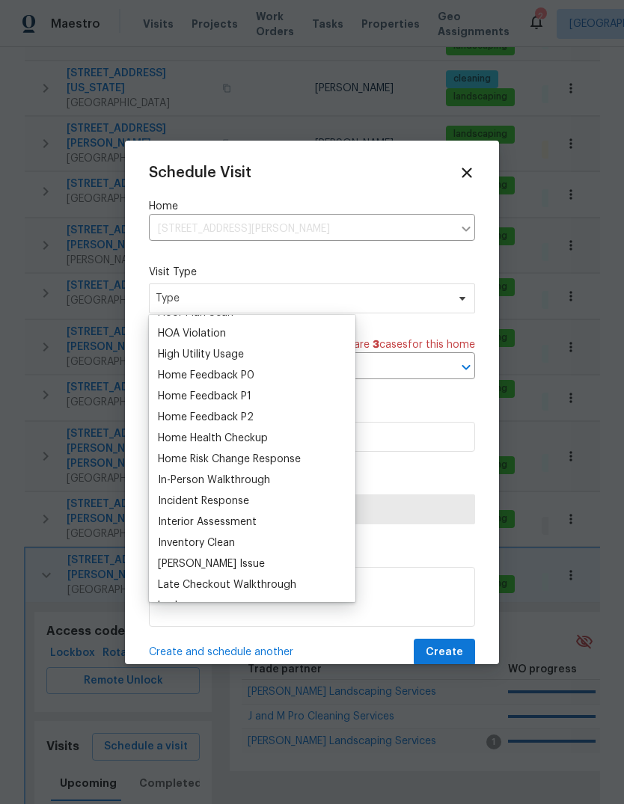
click at [182, 445] on div "Home Health Checkup" at bounding box center [213, 438] width 110 height 15
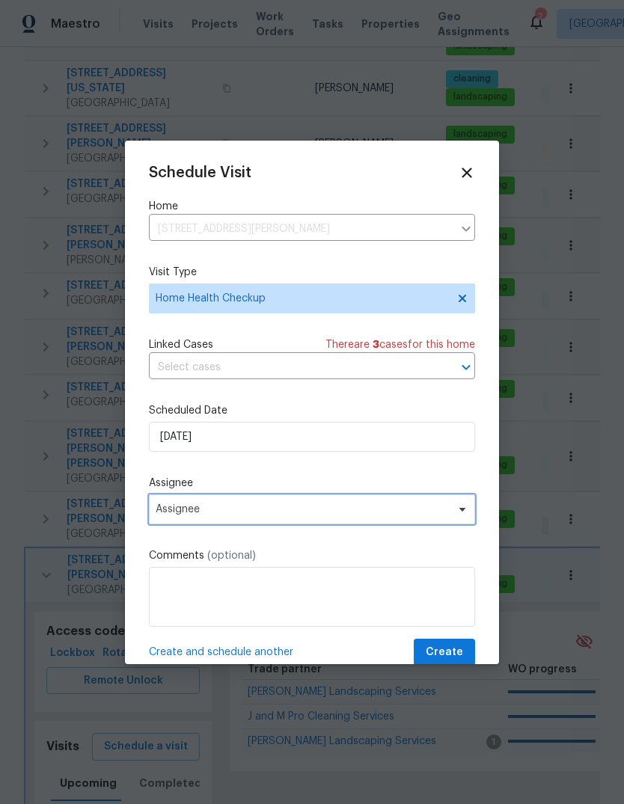
click at [171, 507] on span "Assignee" at bounding box center [302, 509] width 293 height 12
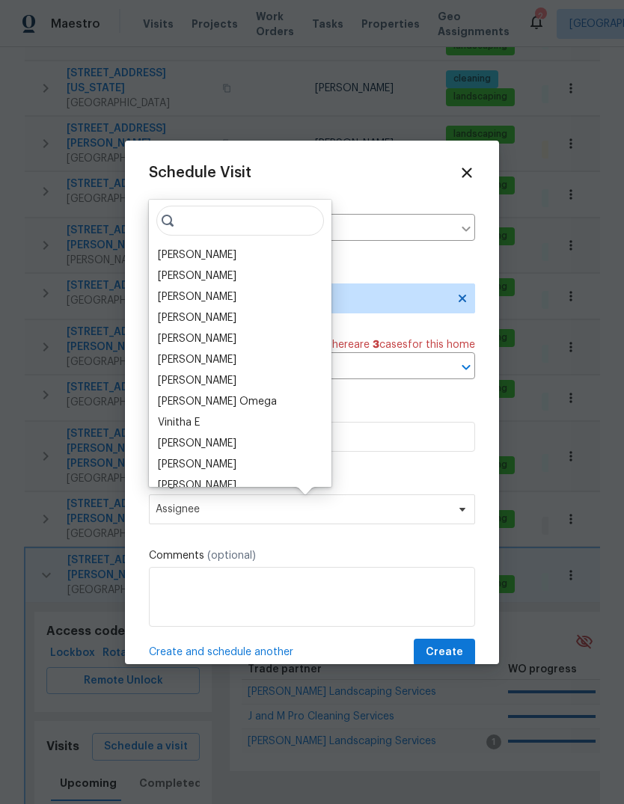
click at [169, 254] on div "[PERSON_NAME]" at bounding box center [197, 255] width 79 height 15
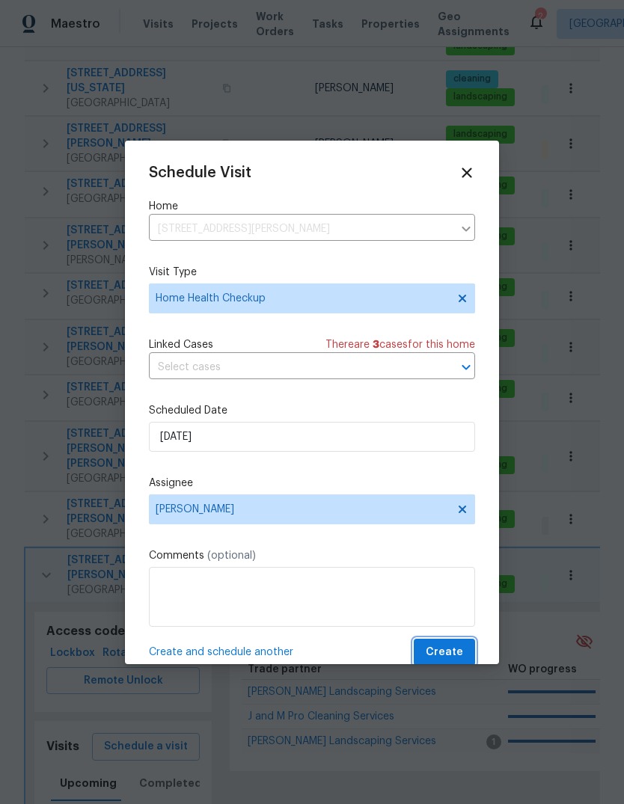
click at [450, 650] on span "Create" at bounding box center [444, 652] width 37 height 19
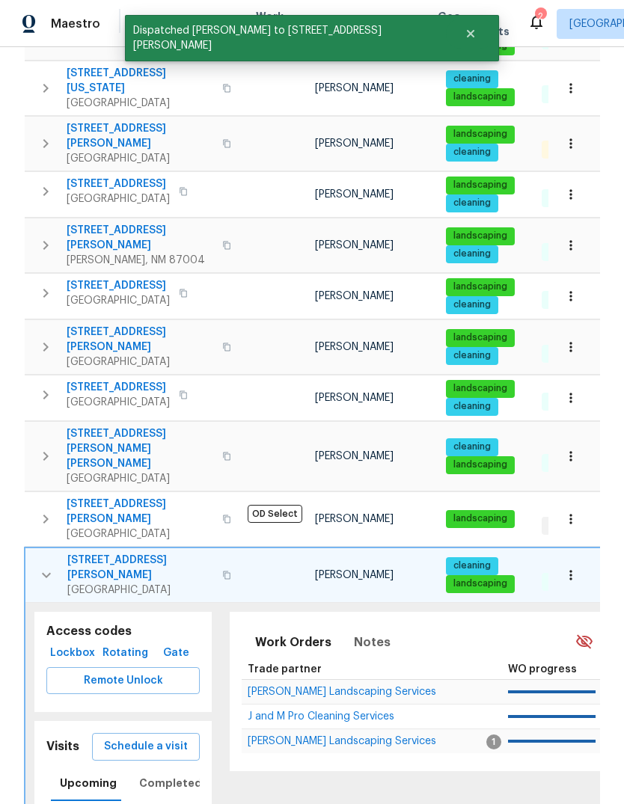
click at [39, 566] on icon "button" at bounding box center [46, 575] width 18 height 18
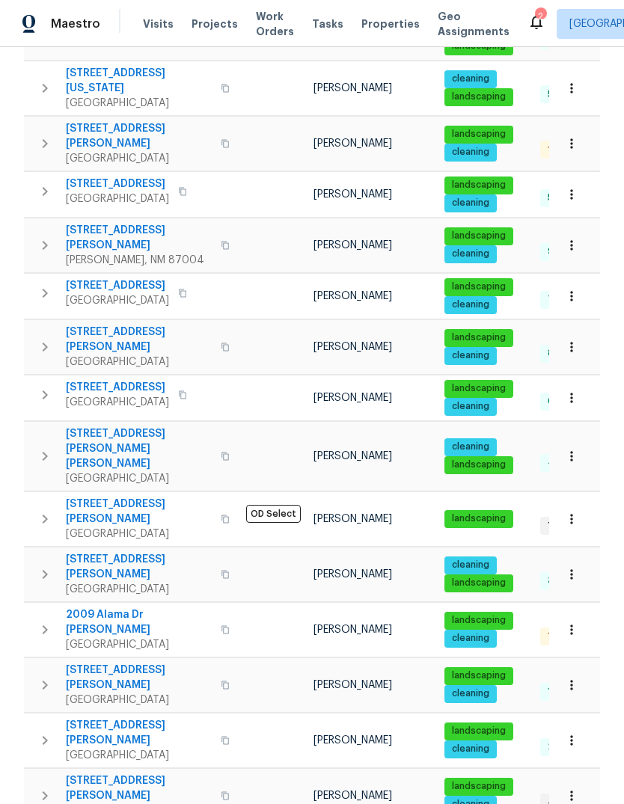
click at [34, 607] on button "button" at bounding box center [45, 629] width 30 height 45
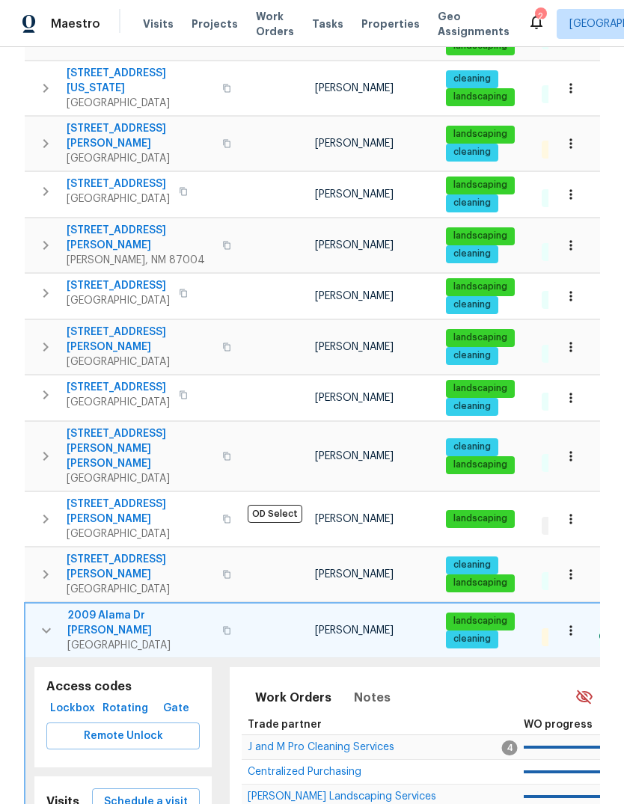
click at [132, 788] on button "Schedule a visit" at bounding box center [146, 802] width 108 height 28
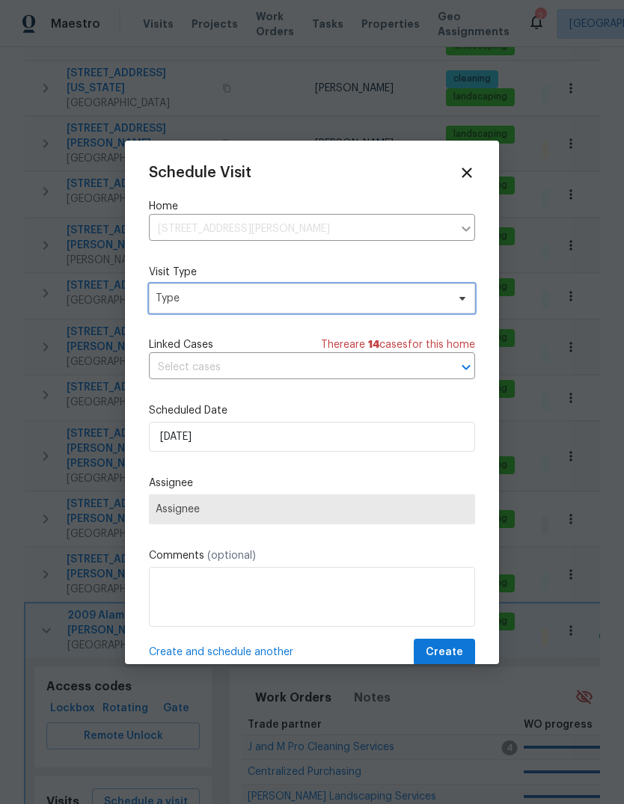
click at [175, 292] on span "Type" at bounding box center [301, 298] width 291 height 15
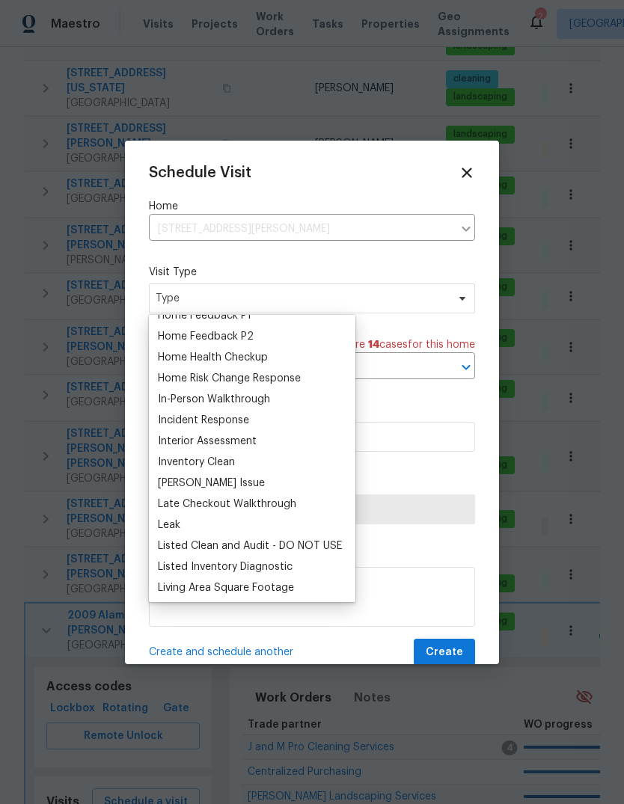
scroll to position [491, 0]
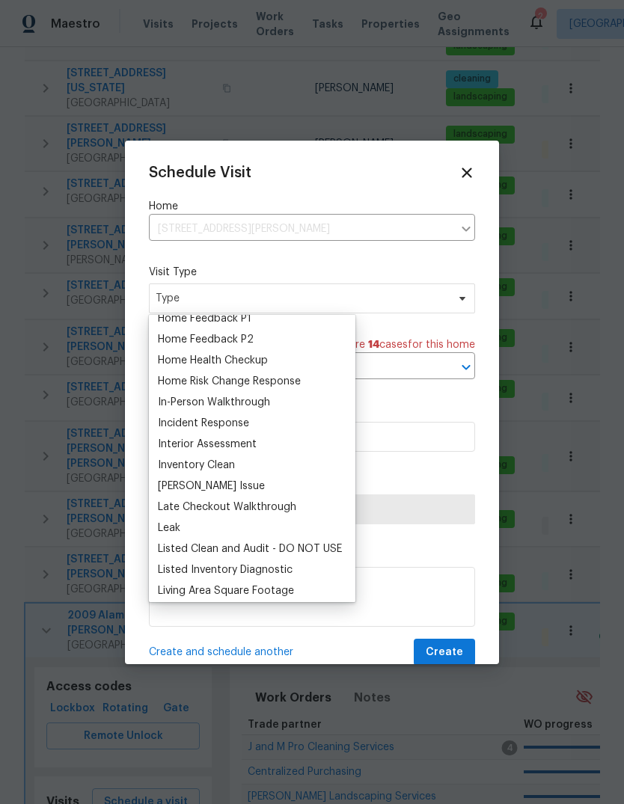
click at [180, 365] on div "Home Health Checkup" at bounding box center [213, 360] width 110 height 15
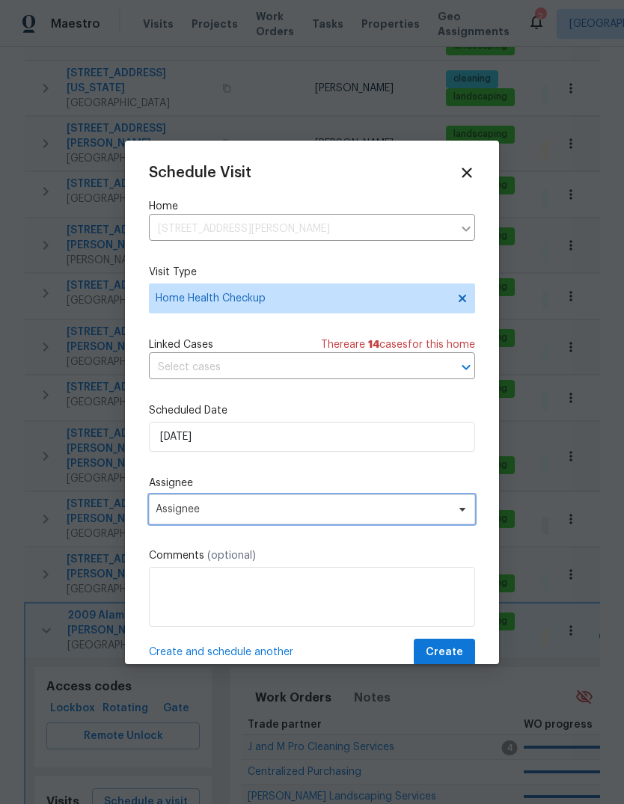
click at [162, 510] on span "Assignee" at bounding box center [302, 509] width 293 height 12
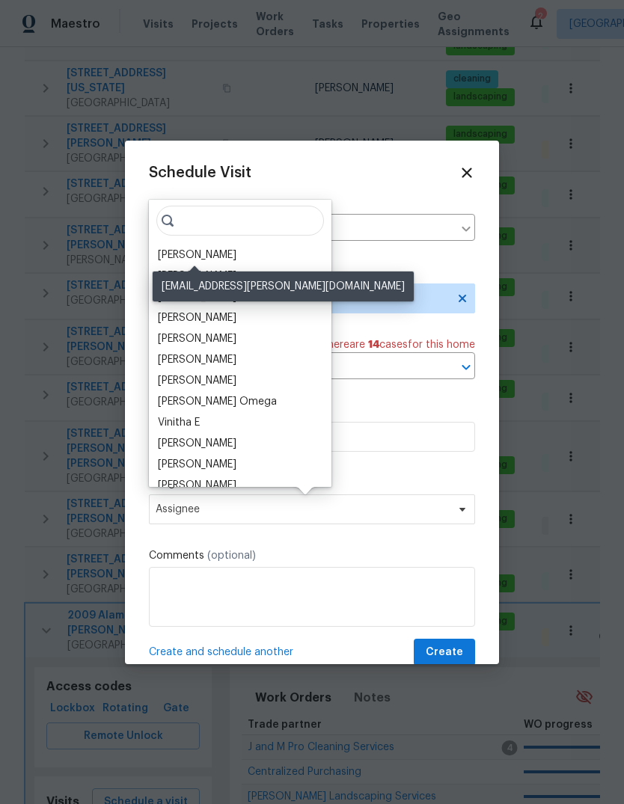
click at [168, 261] on div "[PERSON_NAME]" at bounding box center [197, 255] width 79 height 15
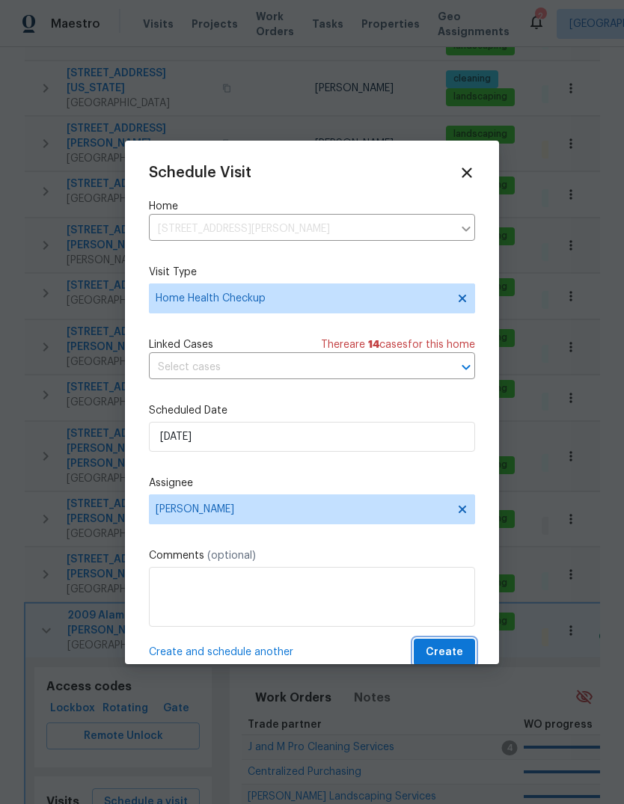
click at [452, 654] on span "Create" at bounding box center [444, 652] width 37 height 19
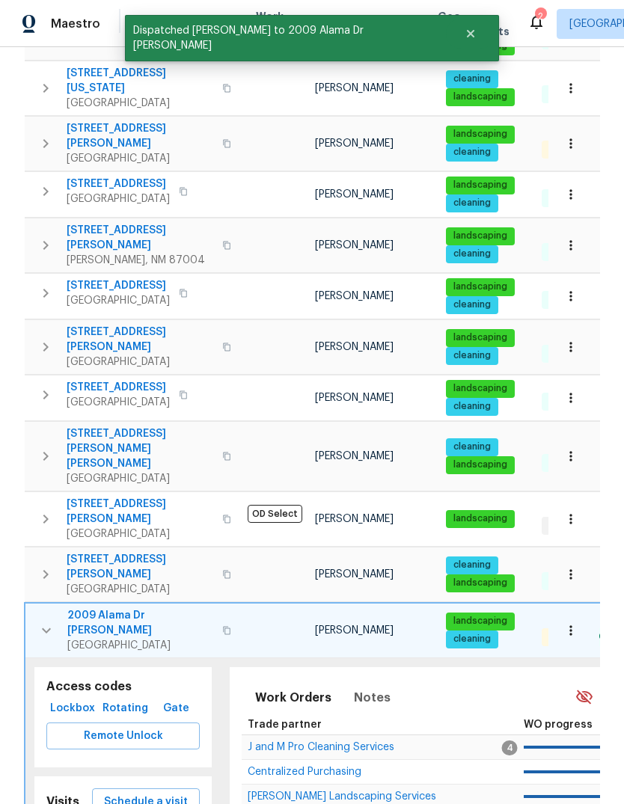
click at [35, 608] on button "button" at bounding box center [46, 630] width 30 height 45
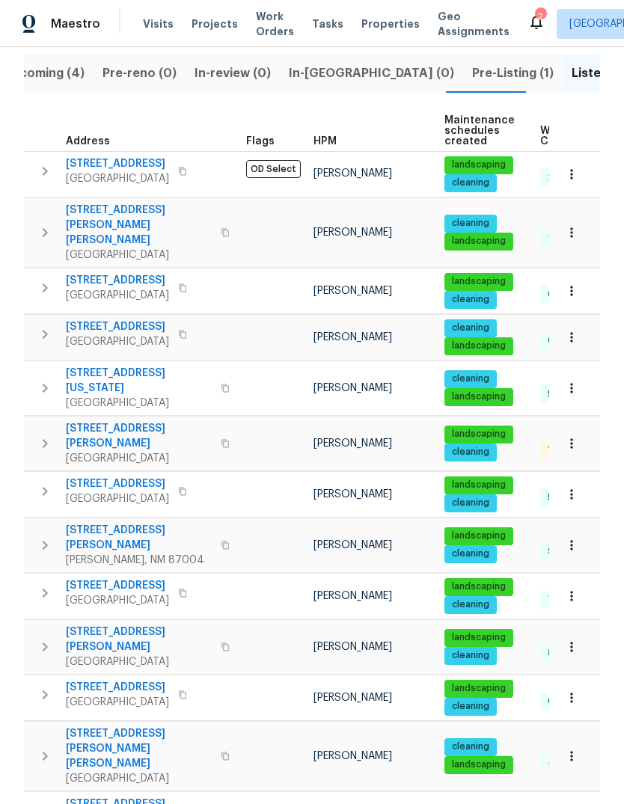
scroll to position [165, 0]
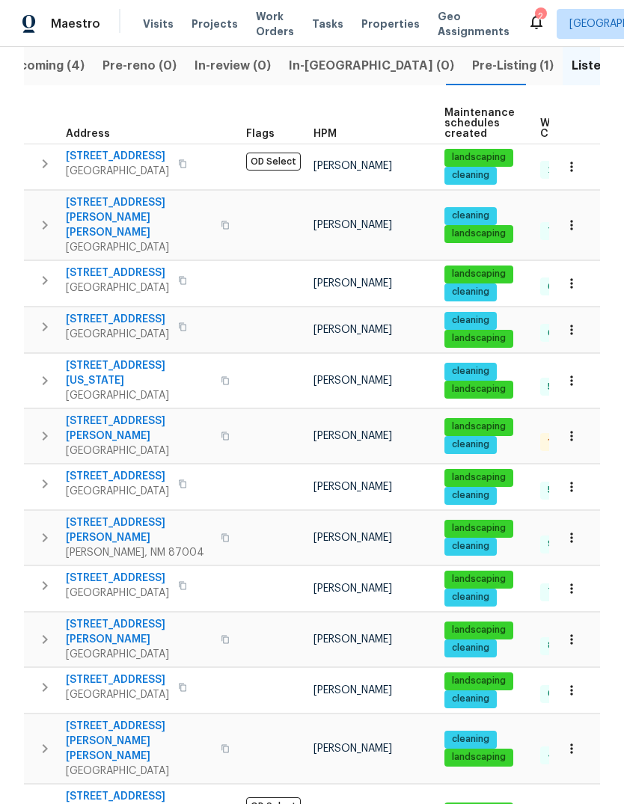
click at [37, 475] on icon "button" at bounding box center [45, 484] width 18 height 18
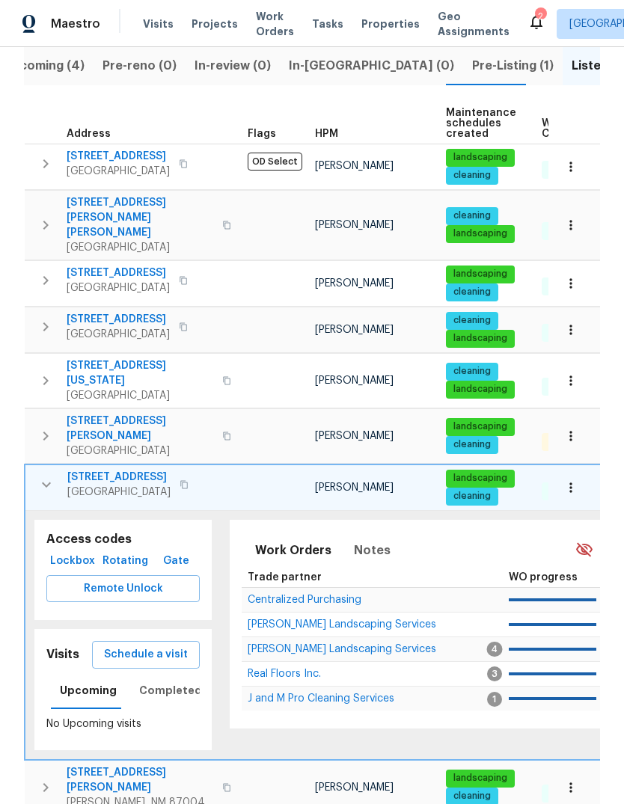
click at [134, 645] on span "Schedule a visit" at bounding box center [146, 654] width 84 height 19
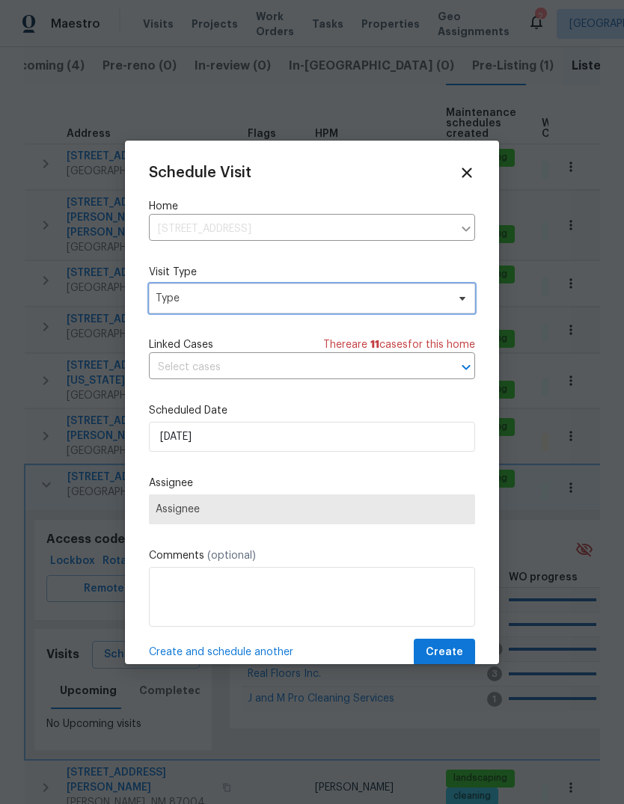
click at [168, 298] on span "Type" at bounding box center [301, 298] width 291 height 15
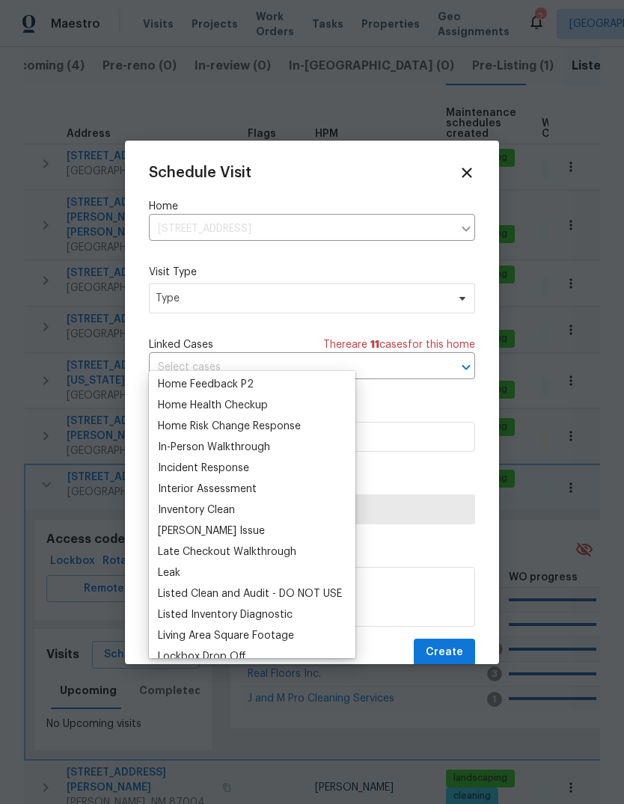
scroll to position [504, 0]
click at [169, 396] on div "Home Health Checkup" at bounding box center [213, 403] width 110 height 15
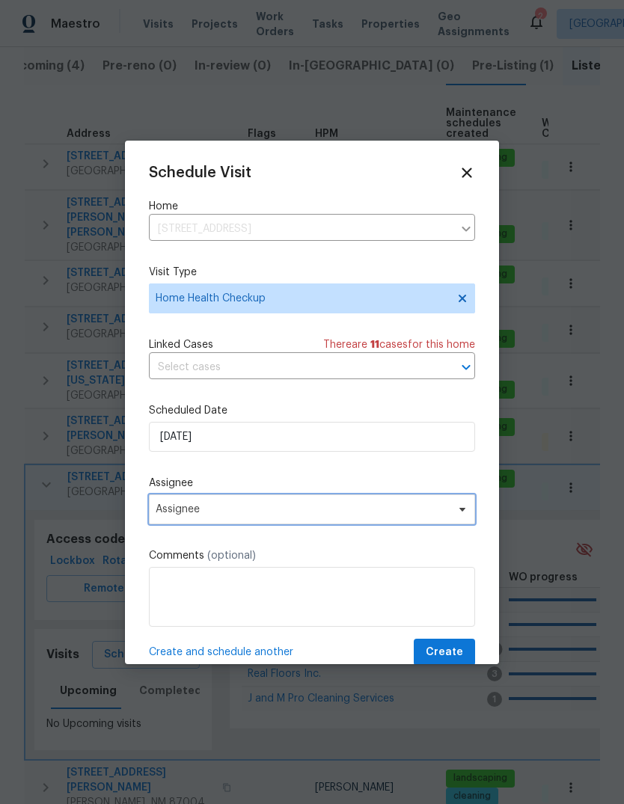
click at [172, 513] on span "Assignee" at bounding box center [302, 509] width 293 height 12
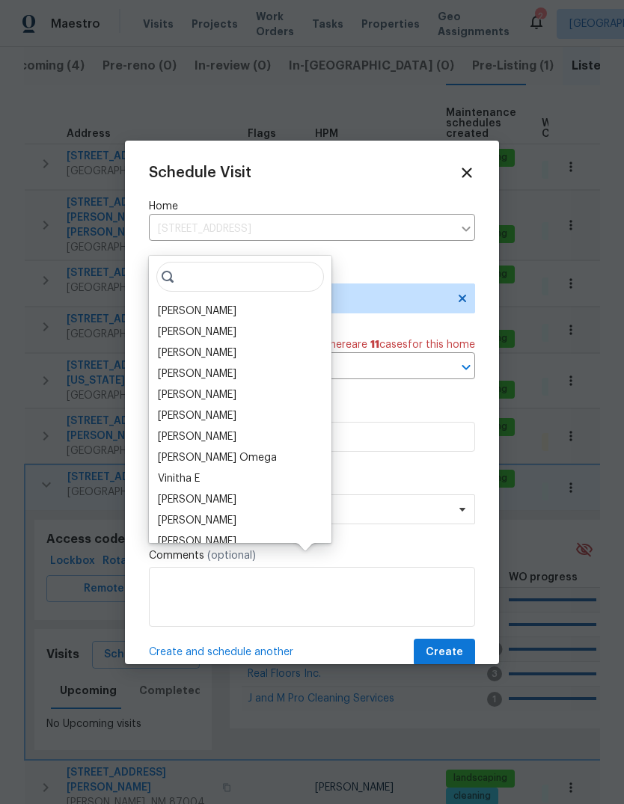
click at [163, 304] on div "[PERSON_NAME]" at bounding box center [197, 311] width 79 height 15
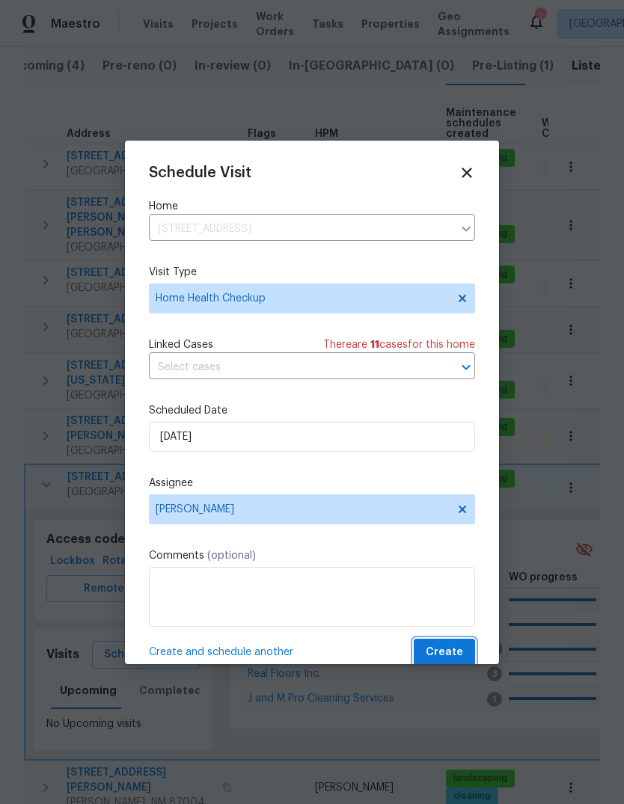
click at [455, 652] on span "Create" at bounding box center [444, 652] width 37 height 19
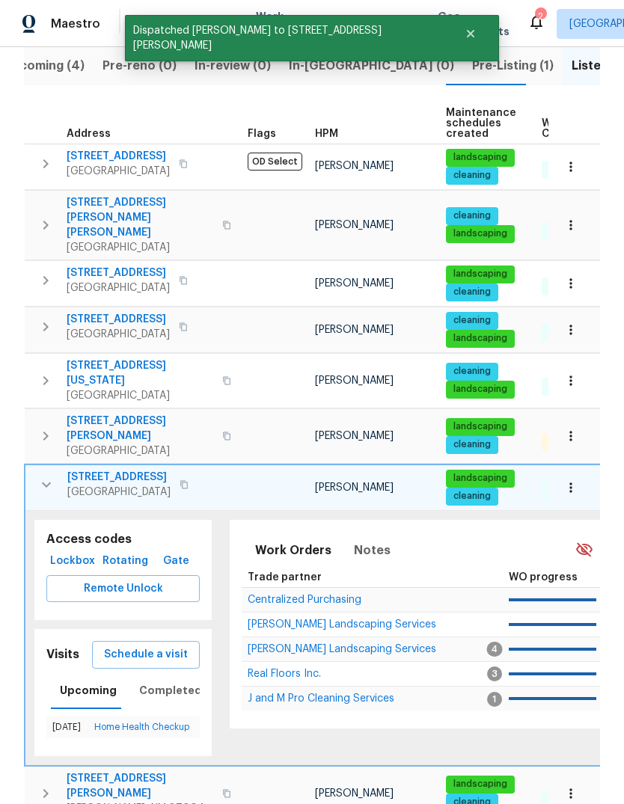
click at [46, 482] on icon "button" at bounding box center [46, 484] width 9 height 5
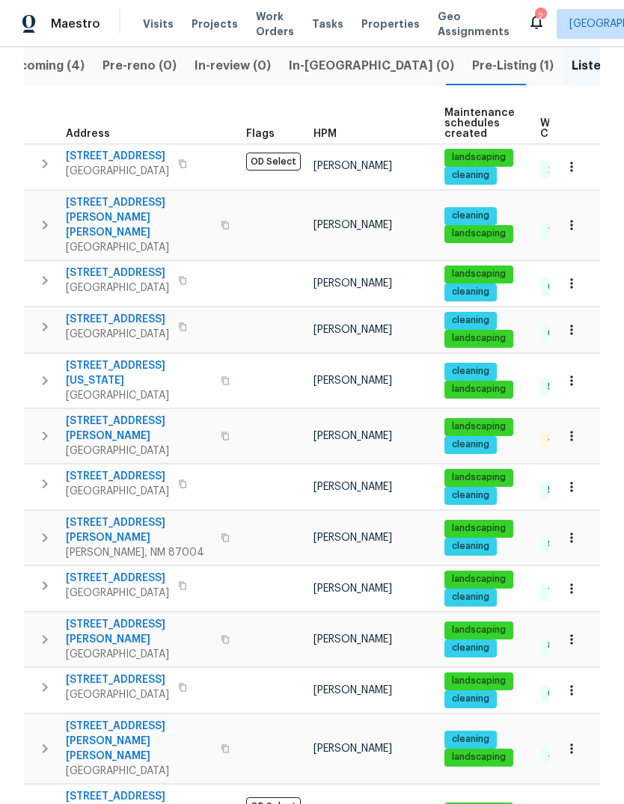
click at [32, 617] on button "button" at bounding box center [45, 639] width 30 height 45
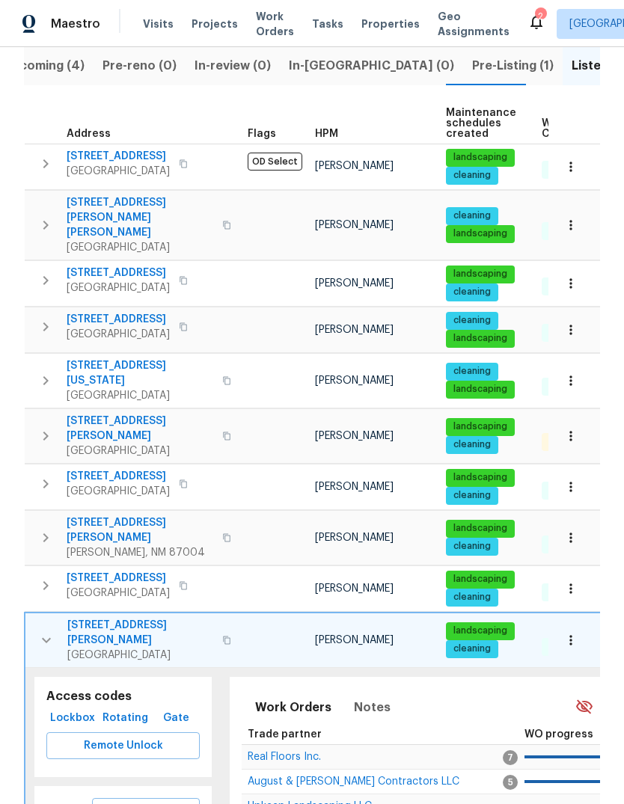
click at [131, 802] on span "Schedule a visit" at bounding box center [146, 811] width 84 height 19
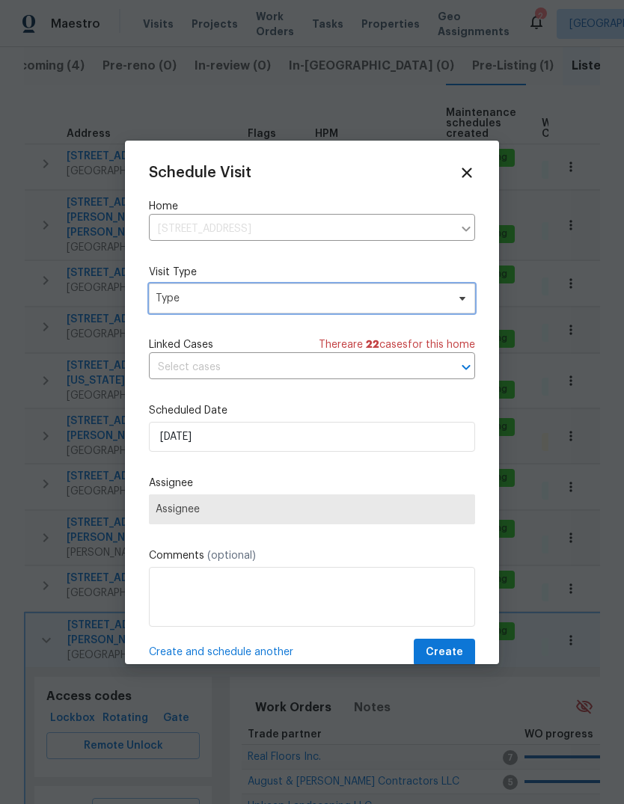
click at [161, 298] on span "Type" at bounding box center [301, 298] width 291 height 15
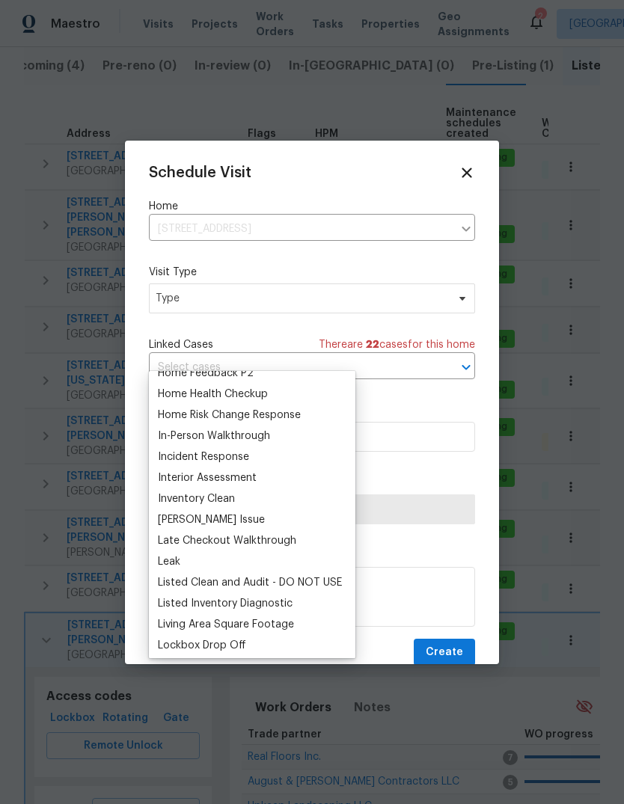
scroll to position [511, 0]
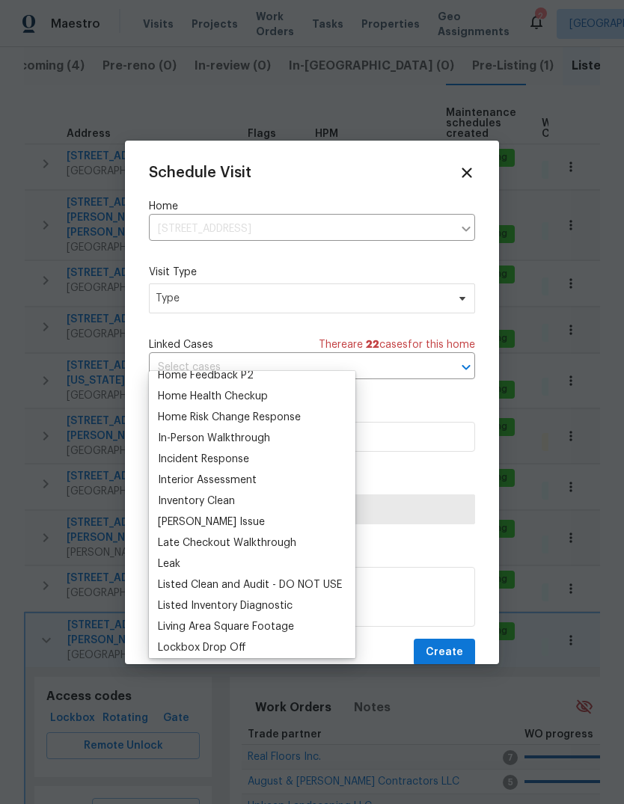
click at [171, 389] on div "Home Health Checkup" at bounding box center [213, 396] width 110 height 15
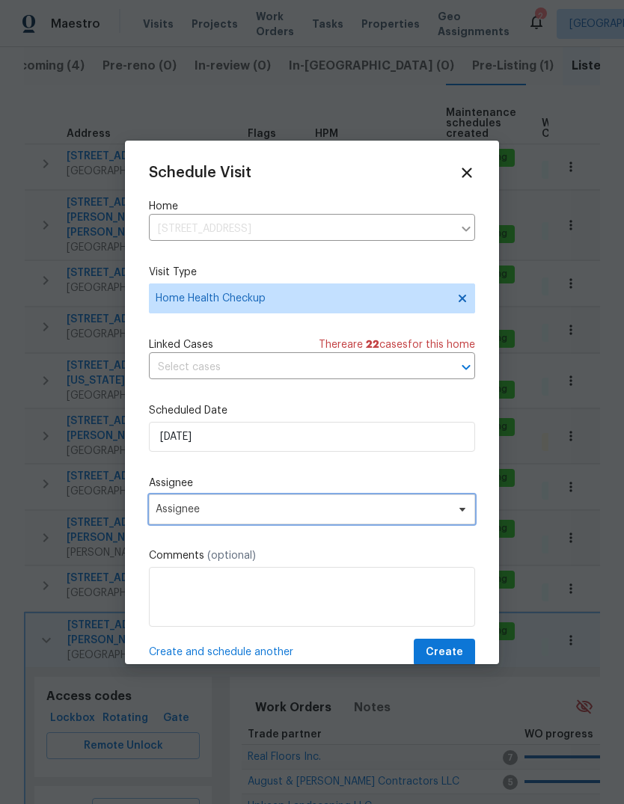
click at [162, 510] on span "Assignee" at bounding box center [302, 509] width 293 height 12
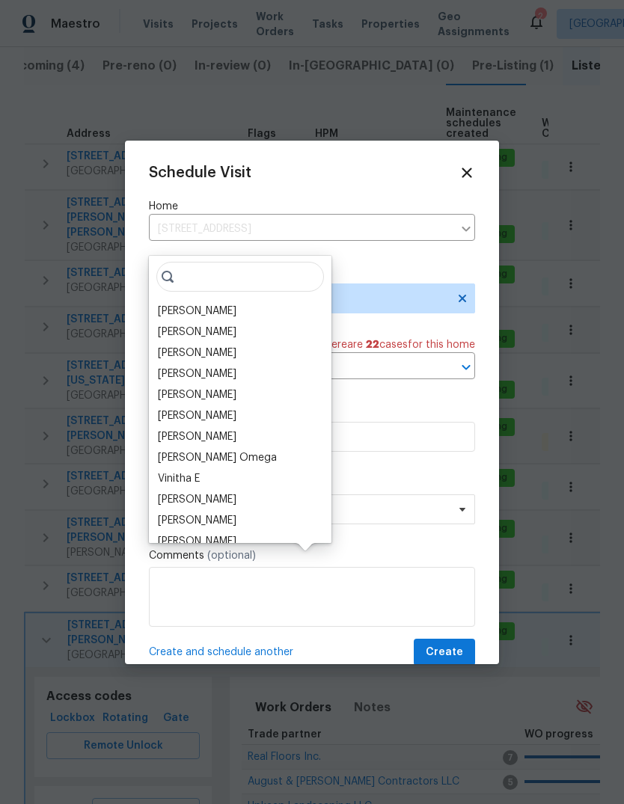
click at [165, 304] on div "[PERSON_NAME]" at bounding box center [197, 311] width 79 height 15
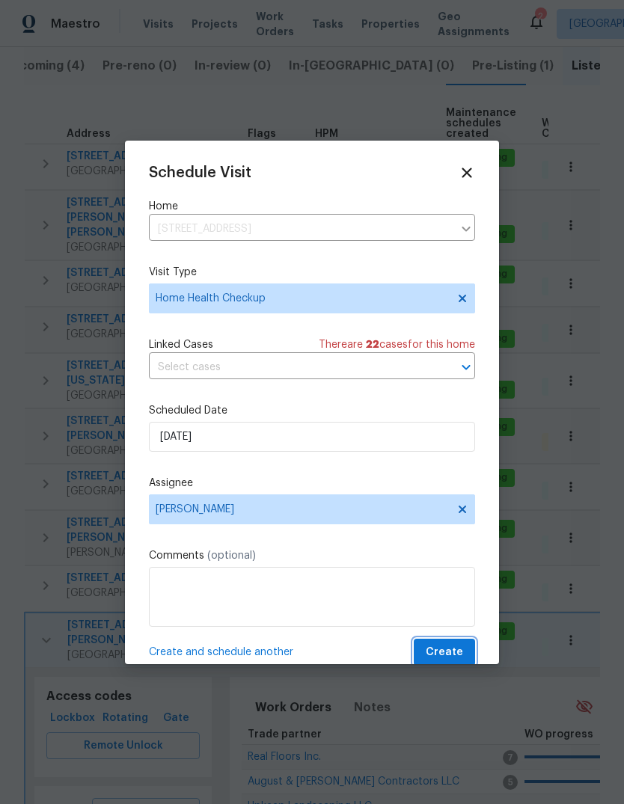
click at [455, 642] on button "Create" at bounding box center [444, 653] width 61 height 28
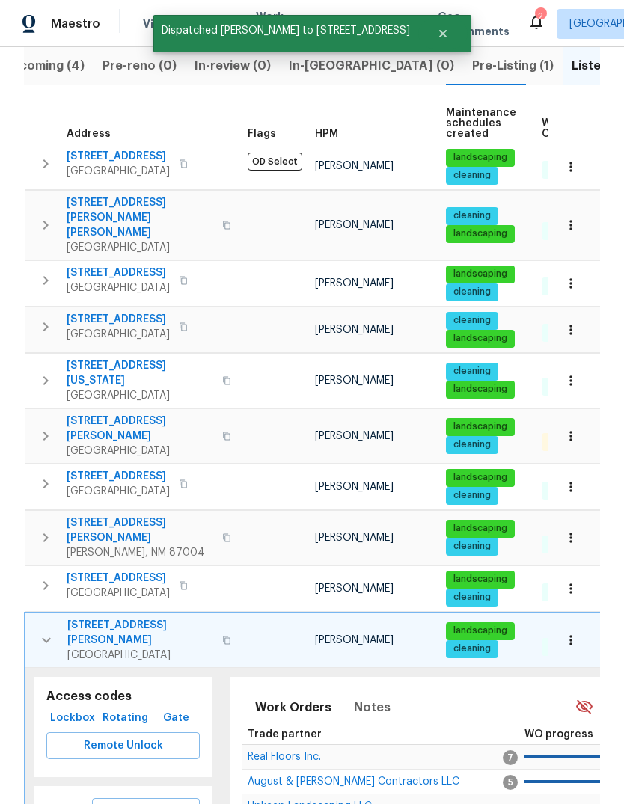
click at [35, 618] on button "button" at bounding box center [46, 640] width 30 height 45
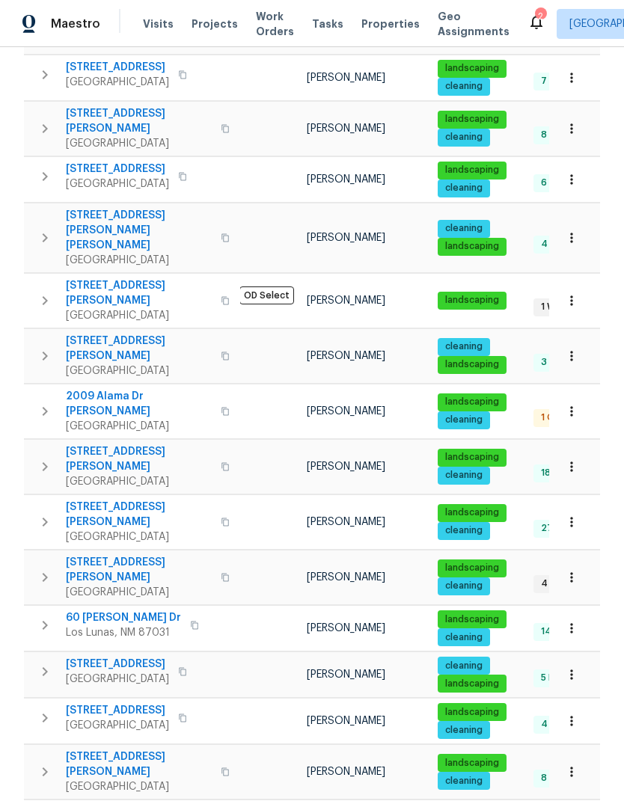
scroll to position [675, 0]
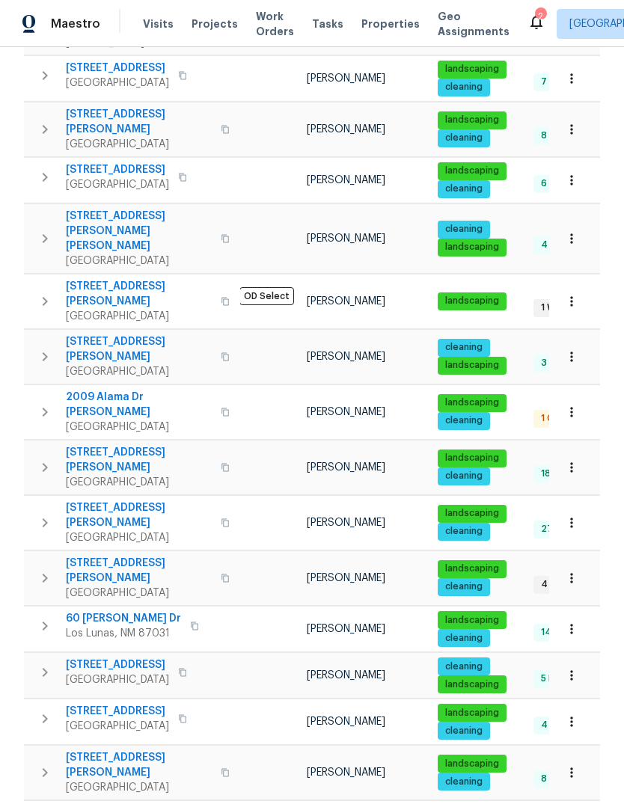
click at [36, 710] on icon "button" at bounding box center [45, 719] width 18 height 18
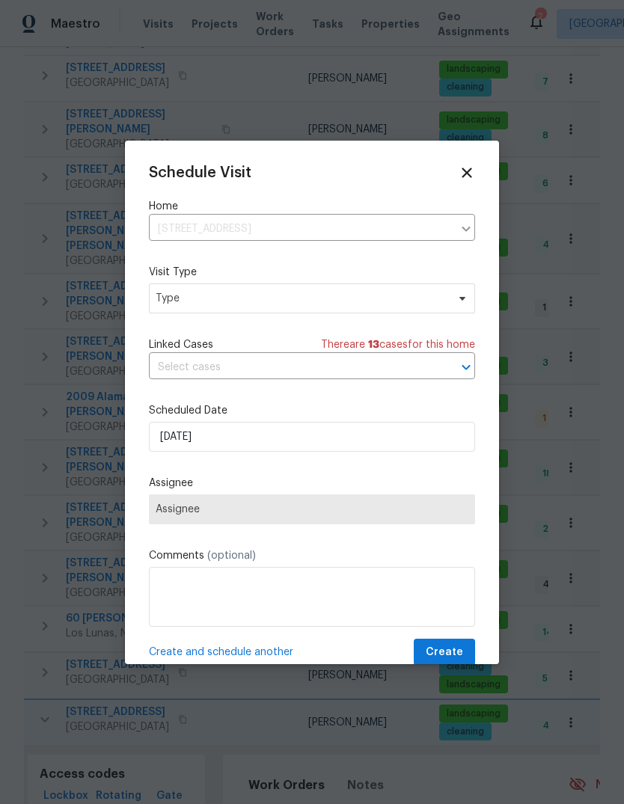
scroll to position [1, 0]
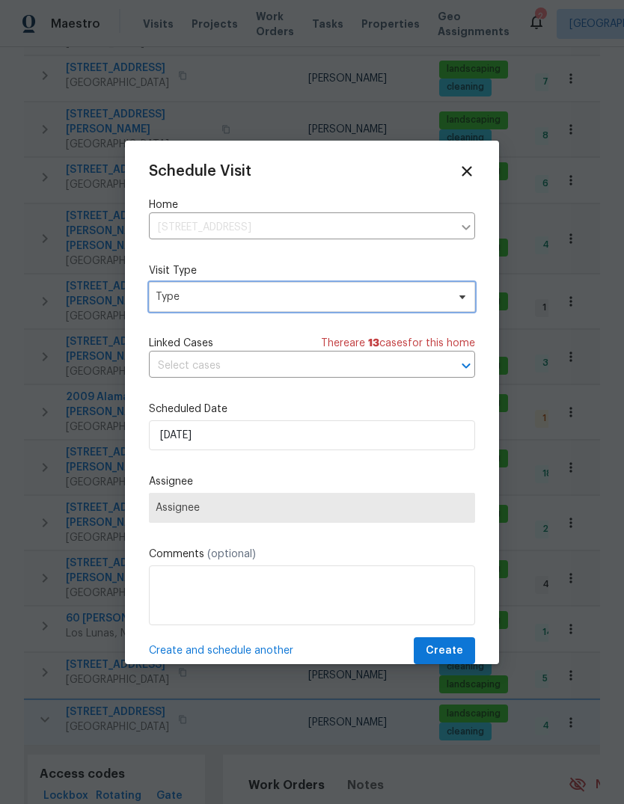
click at [173, 299] on span "Type" at bounding box center [301, 296] width 291 height 15
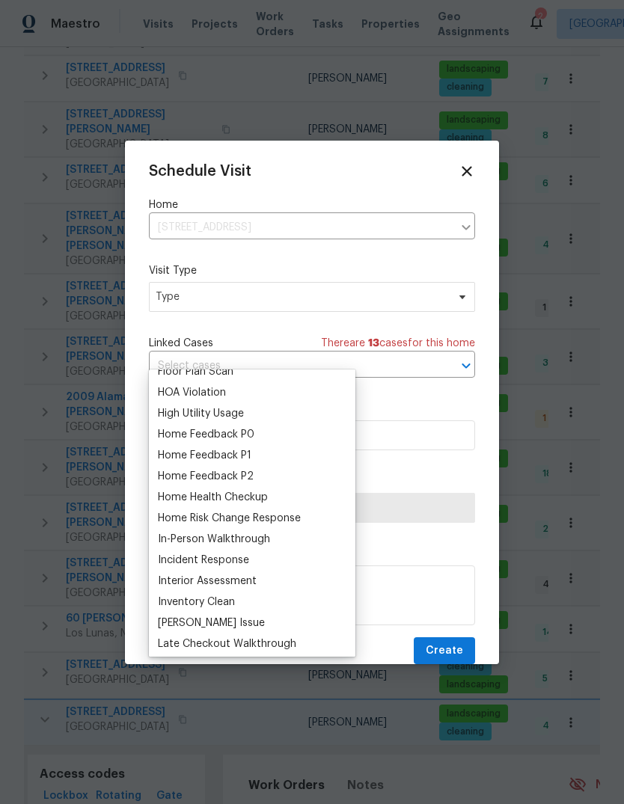
scroll to position [411, 0]
click at [180, 488] on div "Home Health Checkup" at bounding box center [213, 495] width 110 height 15
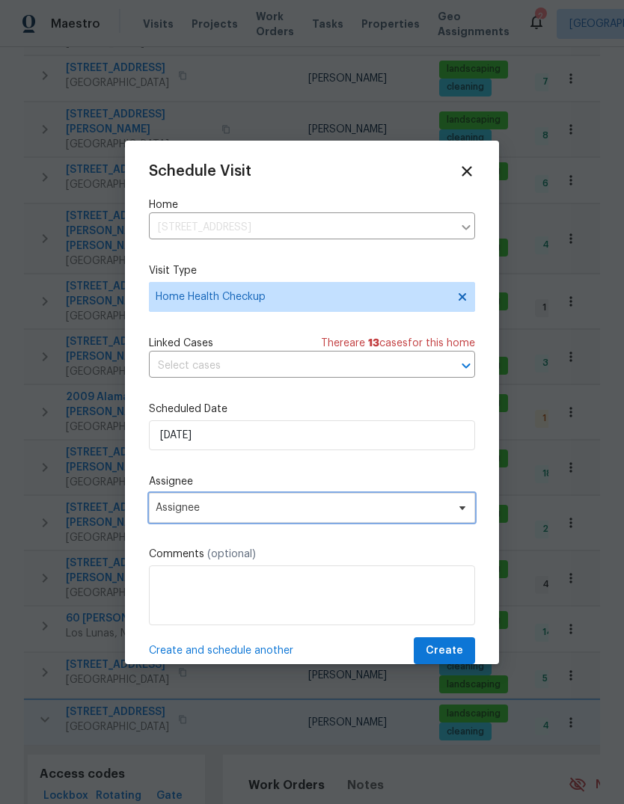
click at [169, 514] on span "Assignee" at bounding box center [302, 508] width 293 height 12
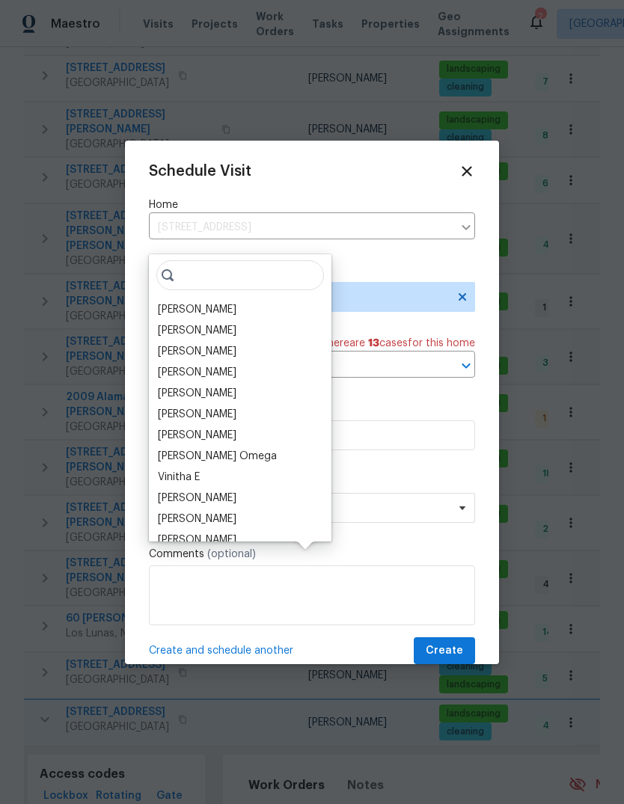
click at [159, 302] on div "[PERSON_NAME]" at bounding box center [197, 309] width 79 height 15
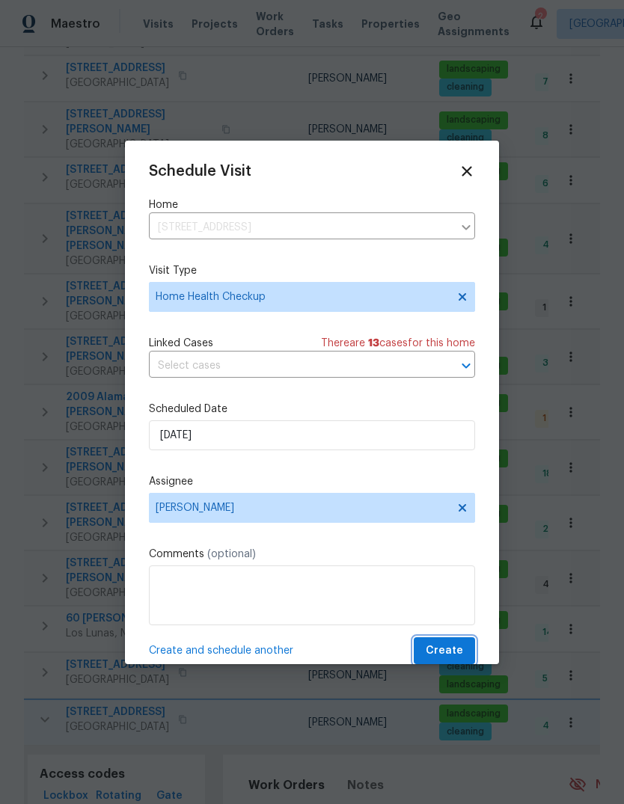
click at [451, 650] on span "Create" at bounding box center [444, 651] width 37 height 19
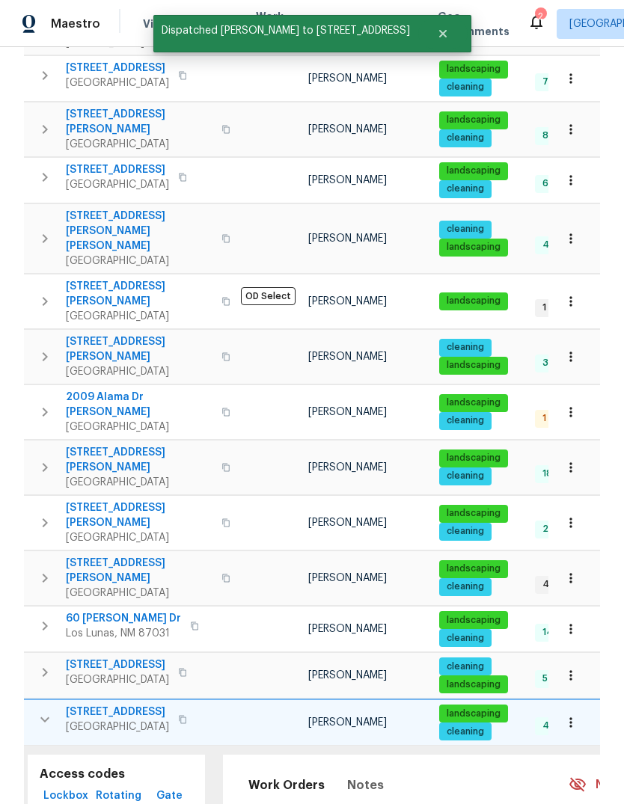
click at [36, 710] on icon "button" at bounding box center [45, 719] width 18 height 18
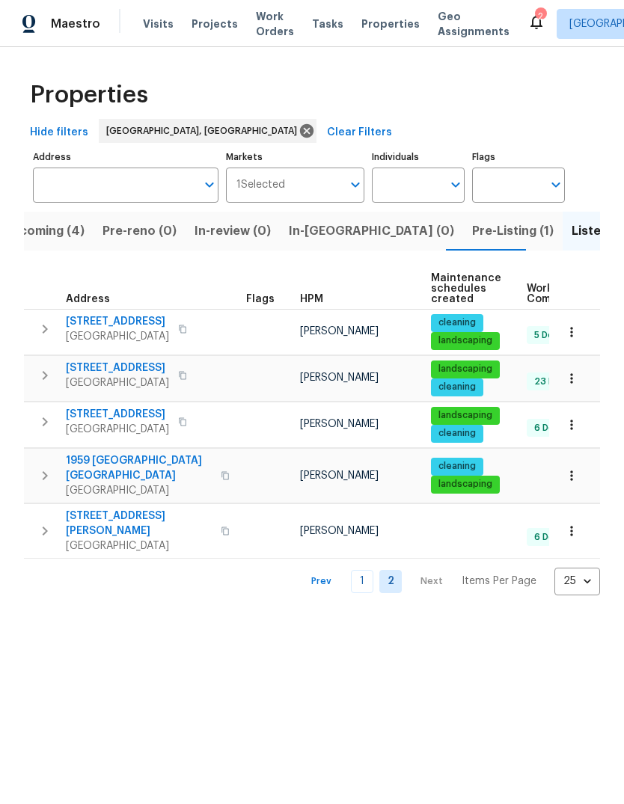
click at [39, 429] on icon "button" at bounding box center [45, 422] width 18 height 18
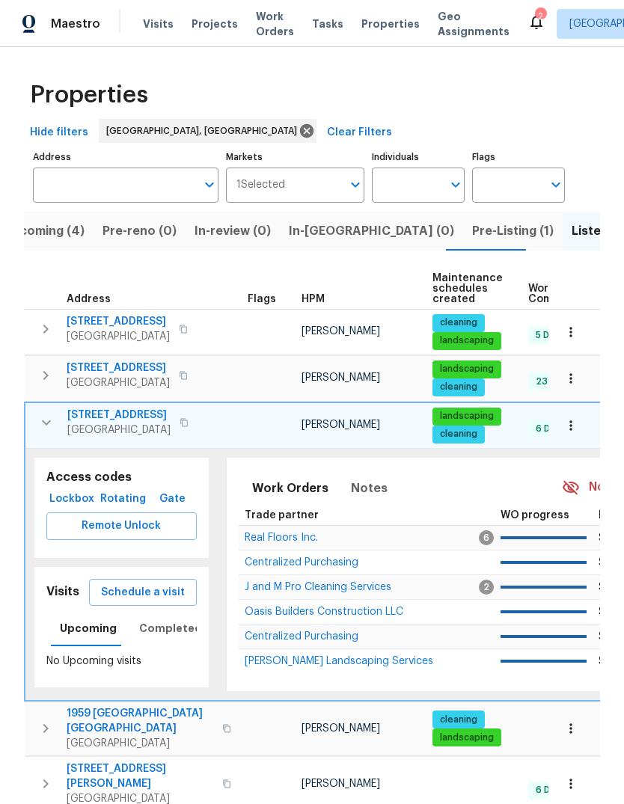
click at [120, 588] on span "Schedule a visit" at bounding box center [143, 592] width 84 height 19
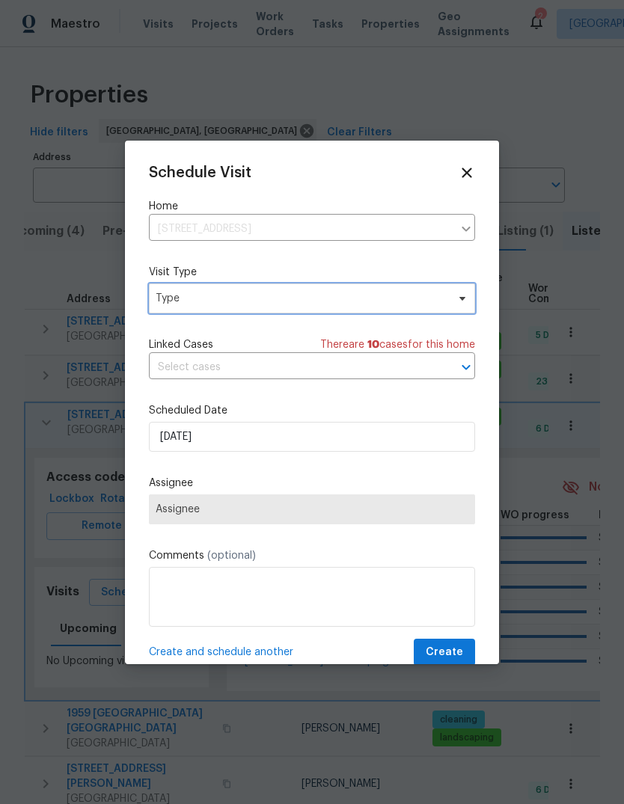
click at [168, 297] on span "Type" at bounding box center [301, 298] width 291 height 15
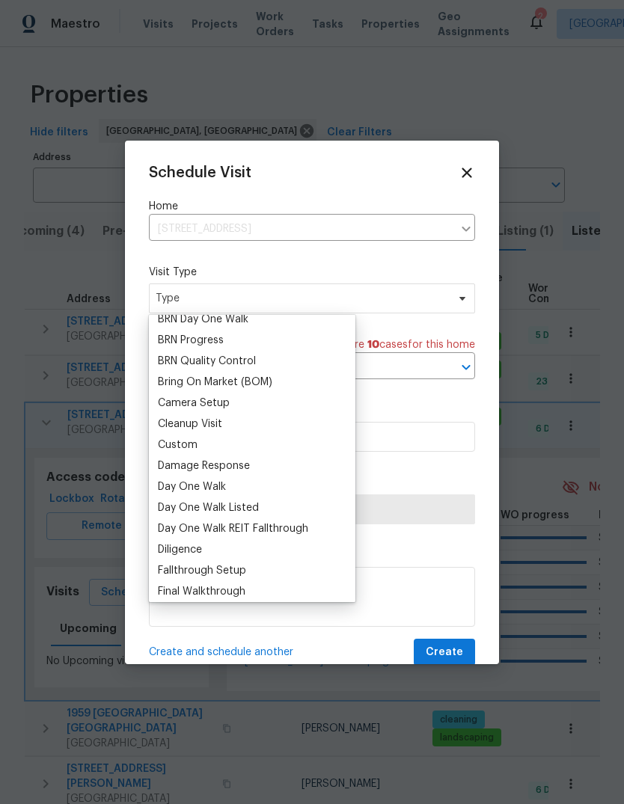
scroll to position [115, 0]
click at [168, 443] on div "Custom" at bounding box center [178, 443] width 40 height 15
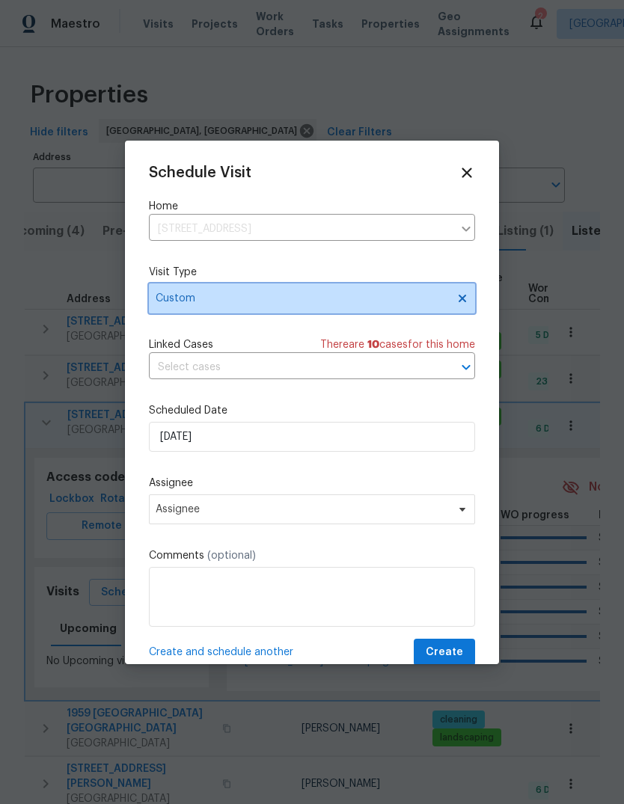
click at [164, 298] on span "Custom" at bounding box center [301, 298] width 291 height 15
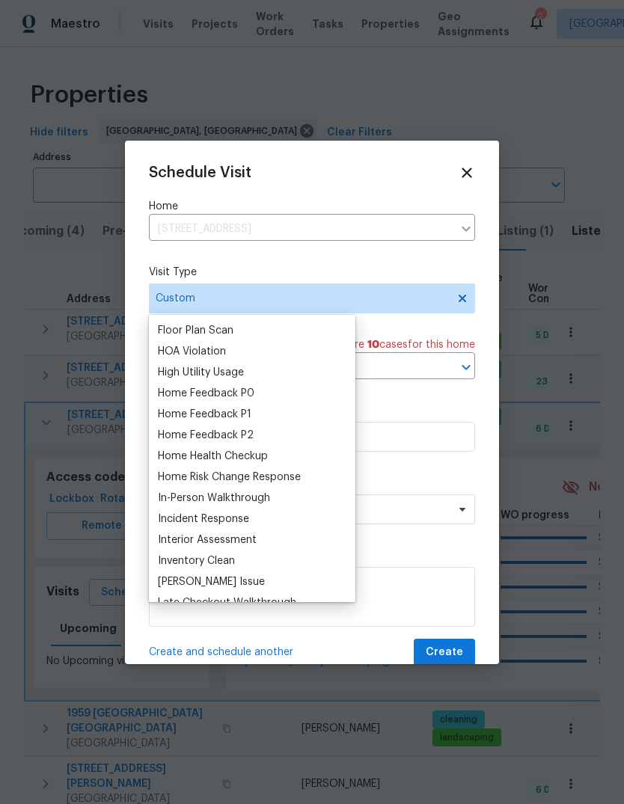
scroll to position [422, 0]
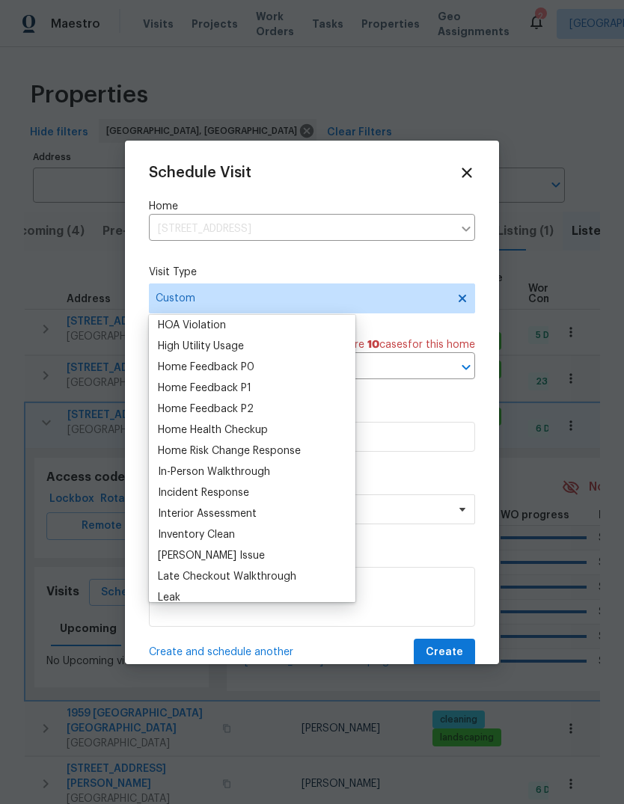
click at [173, 435] on div "Home Health Checkup" at bounding box center [213, 430] width 110 height 15
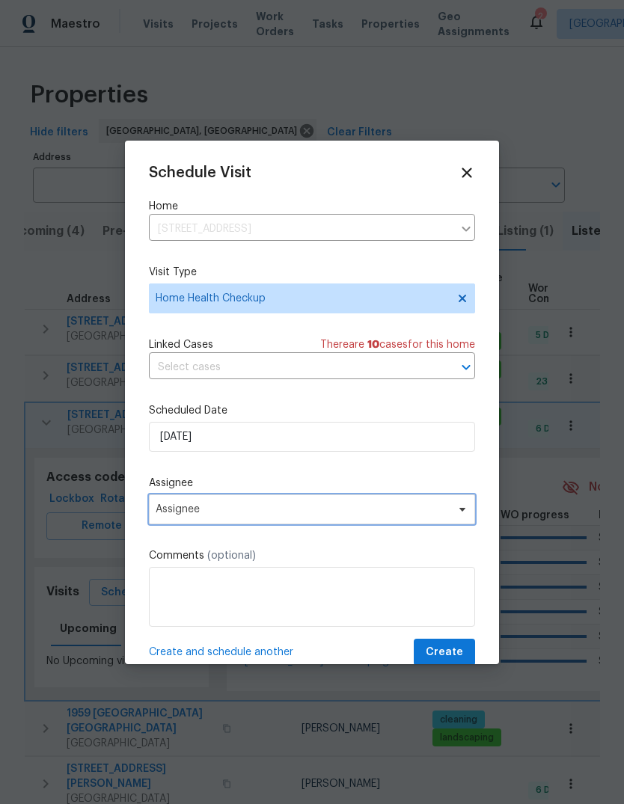
click at [158, 511] on span "Assignee" at bounding box center [302, 509] width 293 height 12
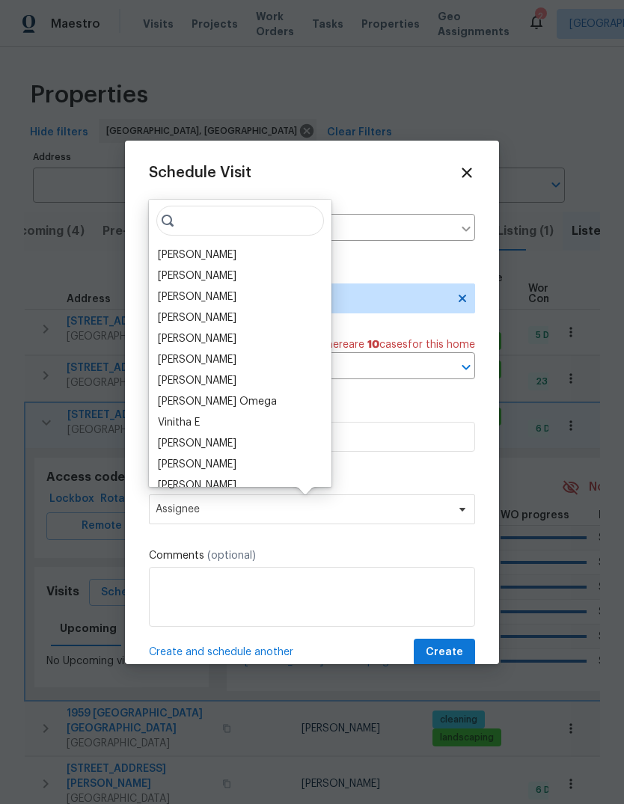
click at [161, 254] on div "[PERSON_NAME]" at bounding box center [197, 255] width 79 height 15
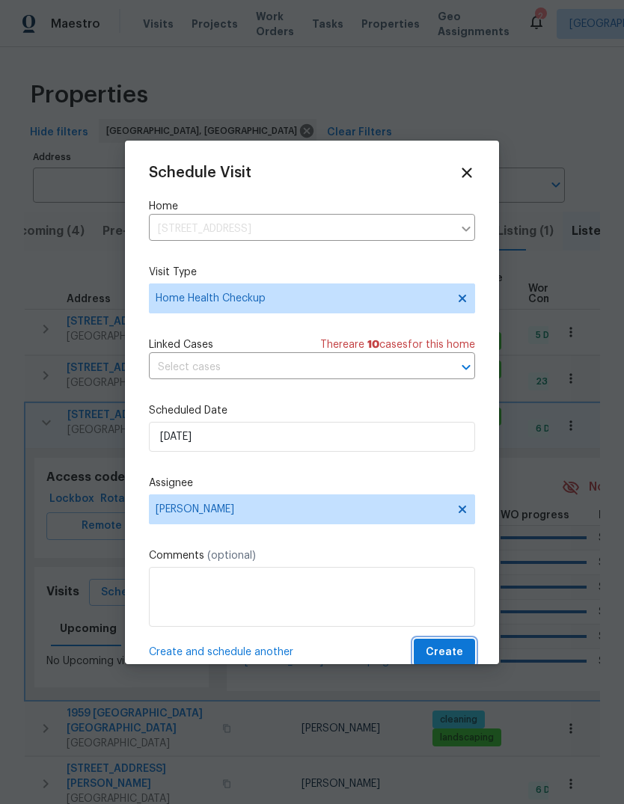
click at [445, 654] on span "Create" at bounding box center [444, 652] width 37 height 19
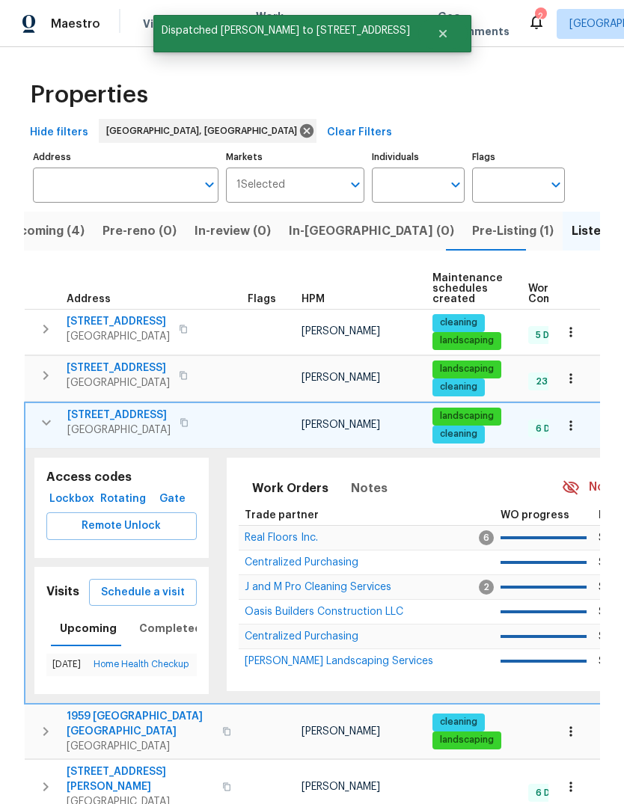
click at [40, 431] on icon "button" at bounding box center [46, 423] width 18 height 18
